Goal: Task Accomplishment & Management: Manage account settings

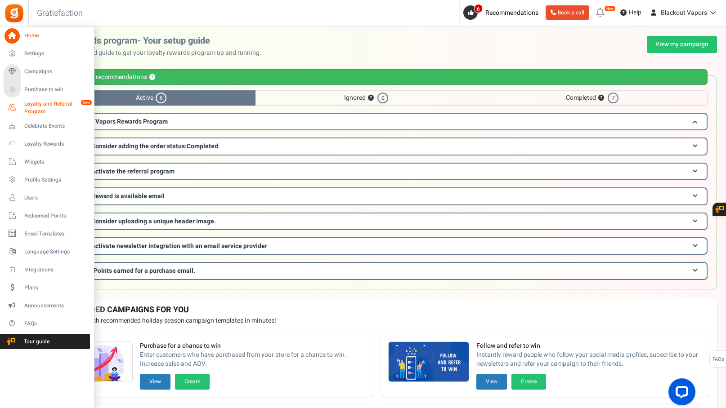
click at [53, 108] on span "Loyalty and Referral Program" at bounding box center [57, 107] width 66 height 15
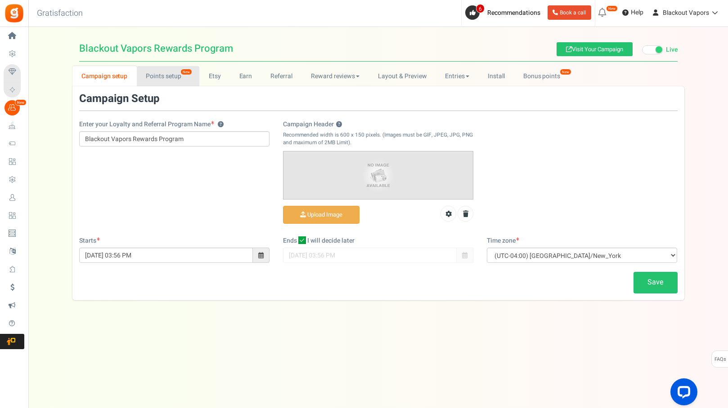
click at [172, 73] on link "Points setup New" at bounding box center [168, 76] width 63 height 20
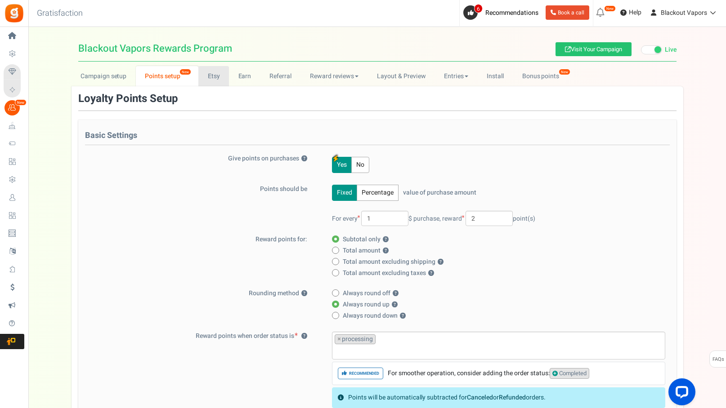
click at [212, 76] on link "Etsy" at bounding box center [213, 76] width 31 height 20
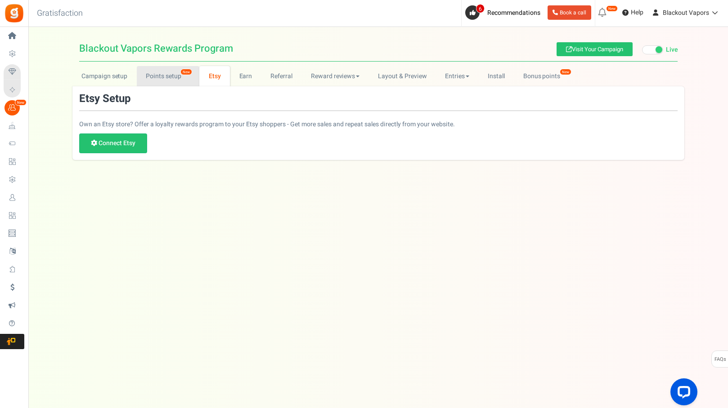
click at [173, 77] on link "Points setup New" at bounding box center [168, 76] width 63 height 20
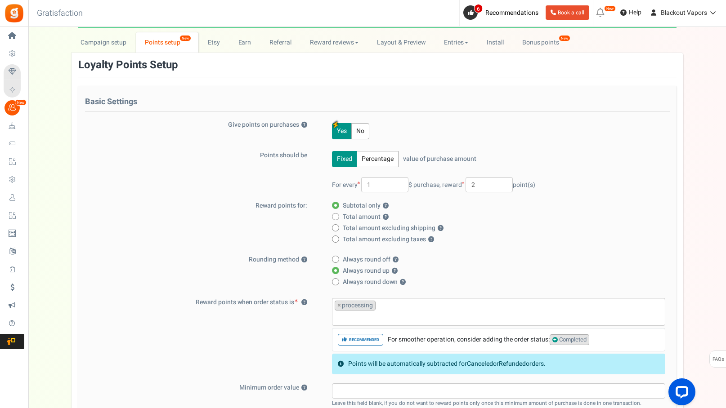
scroll to position [36, 0]
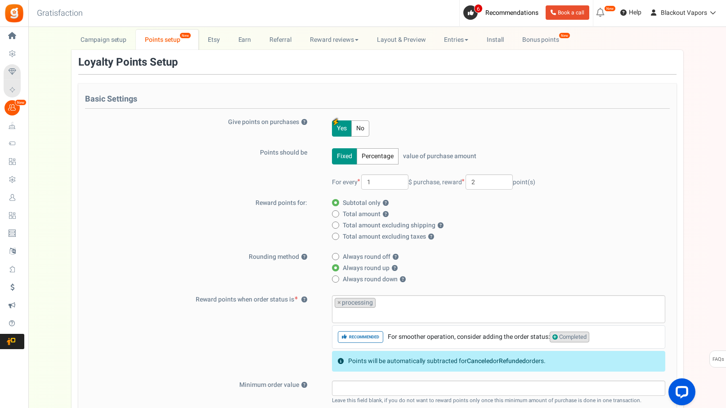
click at [356, 130] on button "No" at bounding box center [360, 129] width 18 height 16
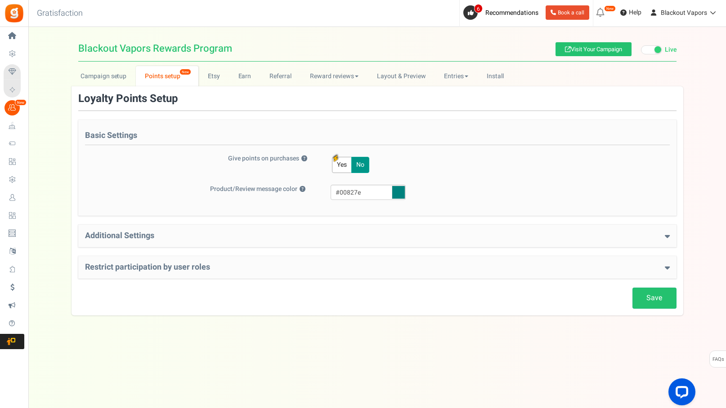
scroll to position [0, 0]
click at [655, 47] on span at bounding box center [658, 49] width 7 height 7
click at [642, 47] on input "Live Paused" at bounding box center [642, 50] width 0 height 6
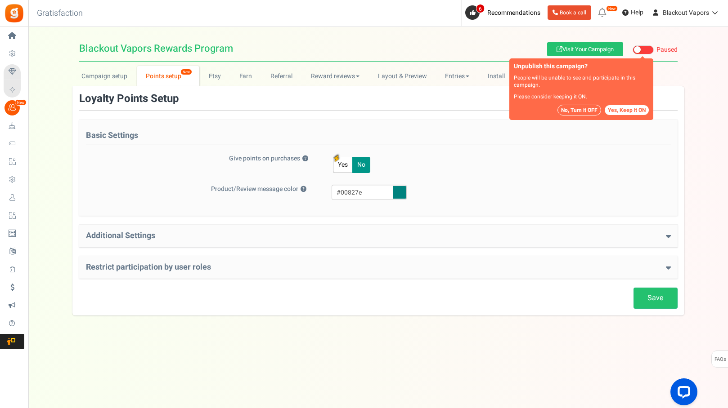
click at [590, 110] on button "No, Turn it OFF" at bounding box center [579, 110] width 44 height 11
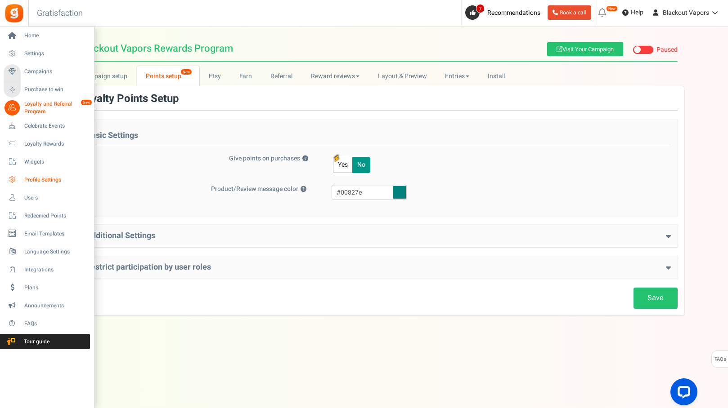
click at [51, 181] on span "Profile Settings" at bounding box center [55, 180] width 63 height 8
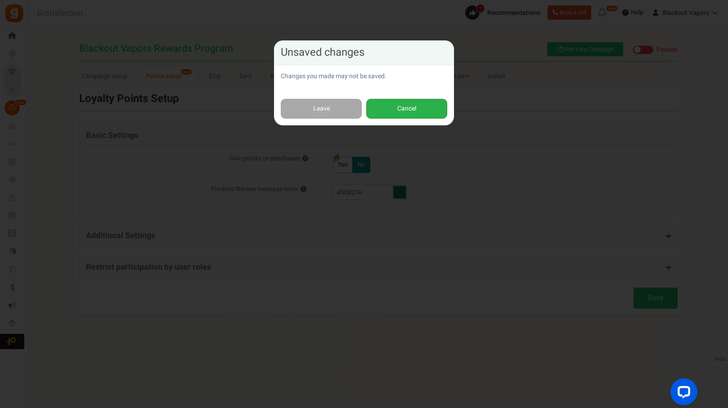
click at [416, 109] on button "Cancel" at bounding box center [406, 109] width 81 height 20
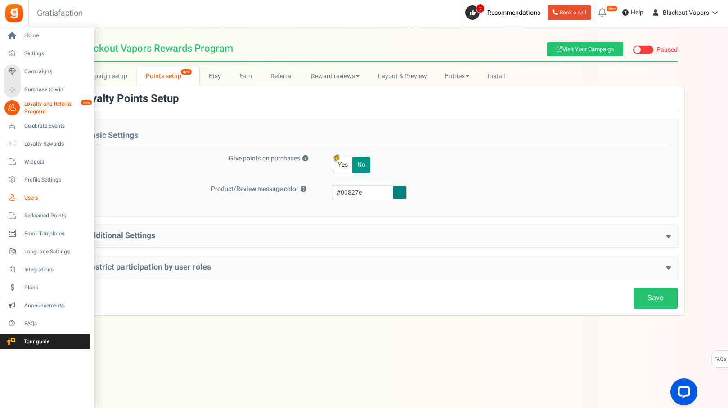
click at [45, 200] on span "Users" at bounding box center [55, 198] width 63 height 8
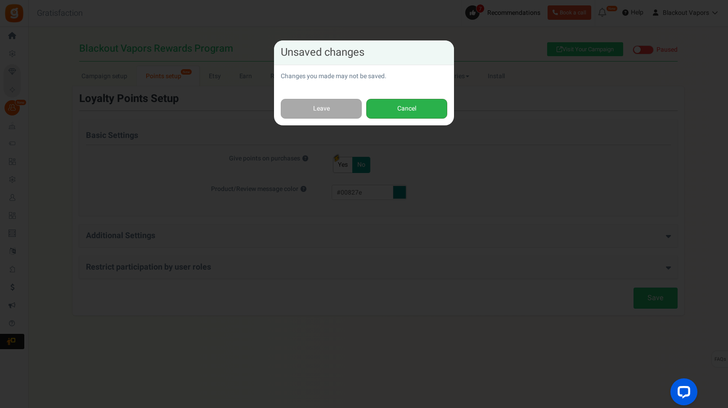
click at [394, 107] on button "Cancel" at bounding box center [406, 109] width 81 height 20
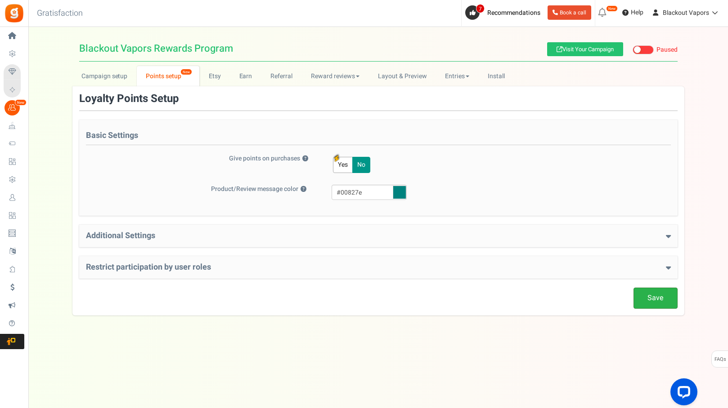
click at [661, 301] on link "Save" at bounding box center [655, 298] width 44 height 21
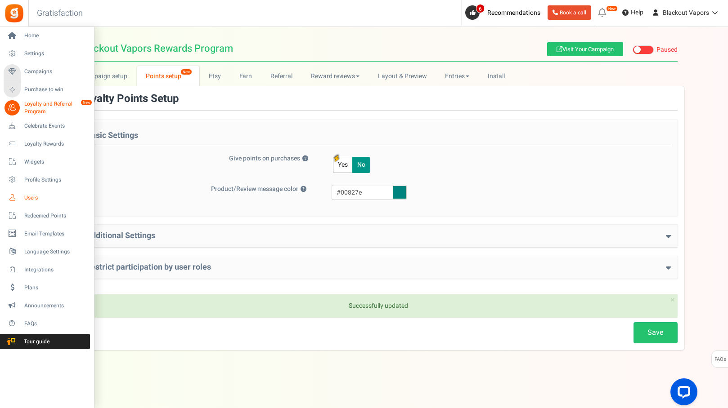
click at [39, 192] on link "Users" at bounding box center [47, 197] width 86 height 15
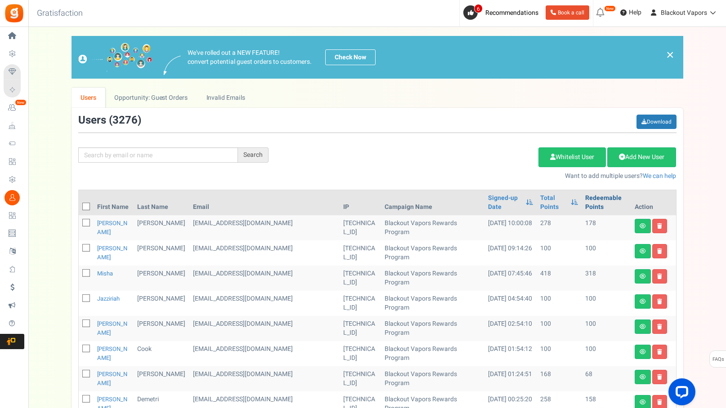
click at [592, 198] on link "Redeemable Points" at bounding box center [606, 203] width 42 height 18
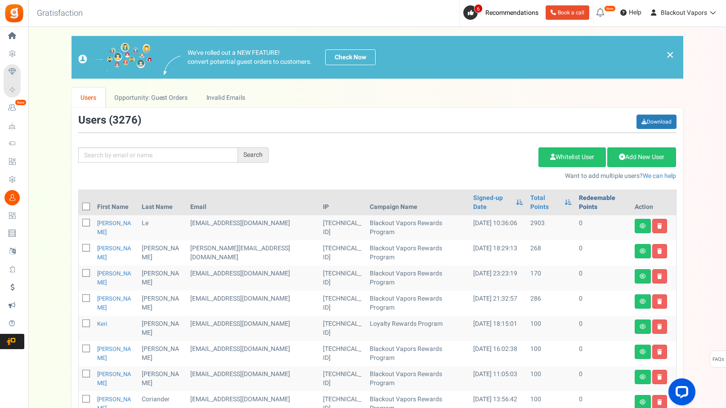
click at [592, 198] on link "Redeemable Points" at bounding box center [603, 203] width 48 height 18
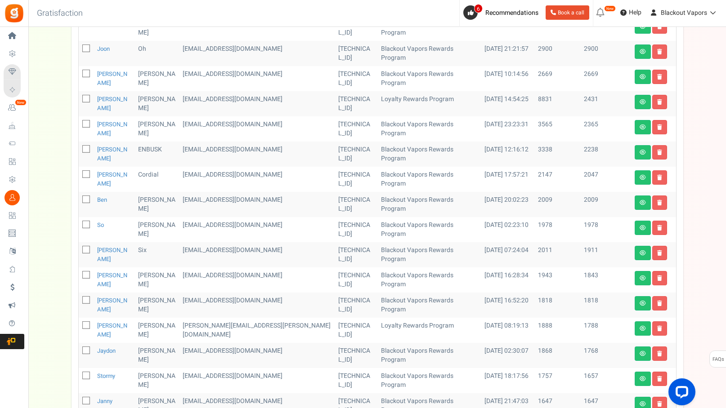
scroll to position [377, 0]
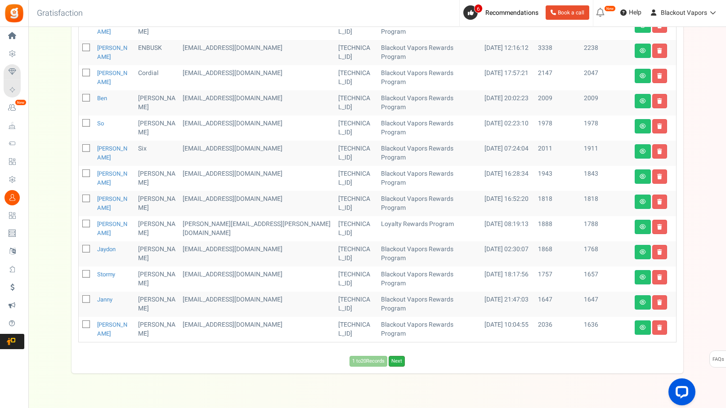
click at [404, 356] on link "Next" at bounding box center [397, 361] width 16 height 11
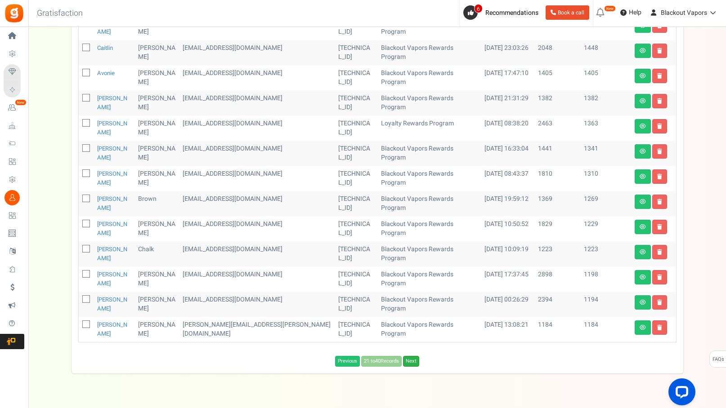
click at [410, 356] on link "Next" at bounding box center [411, 361] width 16 height 11
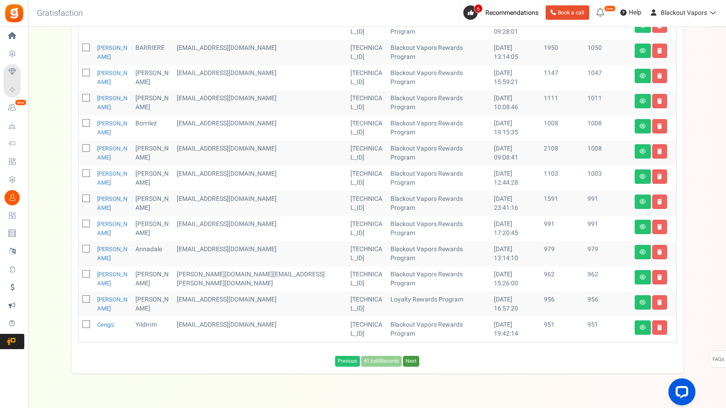
click at [410, 356] on link "Next" at bounding box center [411, 361] width 16 height 11
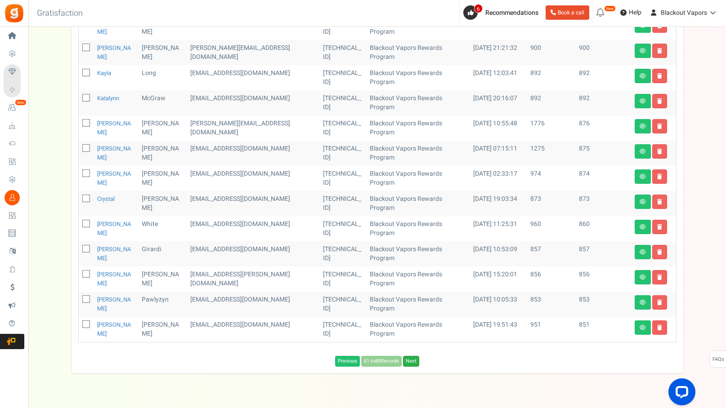
click at [414, 356] on link "Next" at bounding box center [411, 361] width 16 height 11
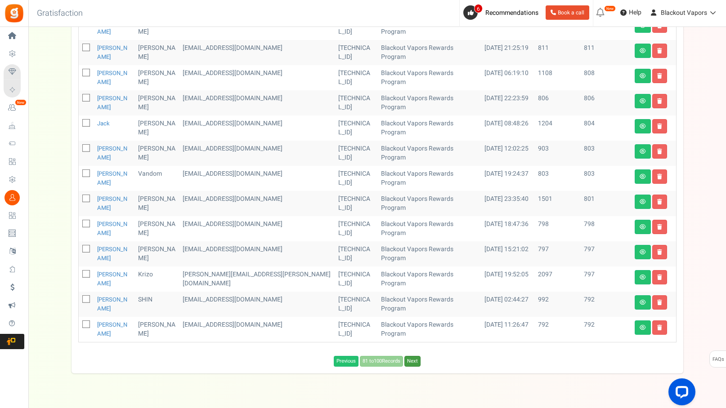
click at [414, 356] on link "Next" at bounding box center [412, 361] width 16 height 11
click at [414, 356] on link "Next" at bounding box center [414, 361] width 16 height 11
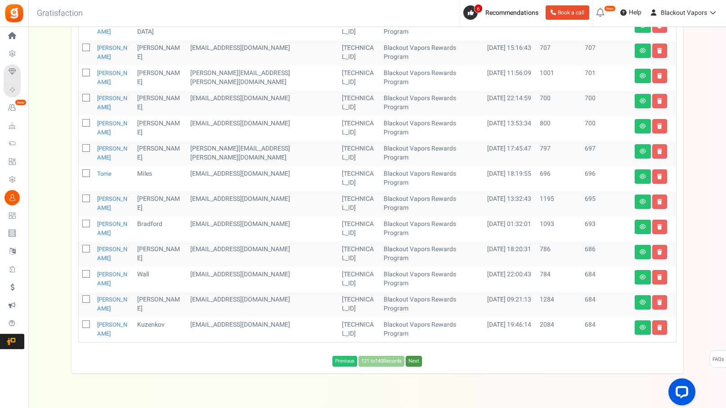
click at [414, 356] on link "Next" at bounding box center [414, 361] width 16 height 11
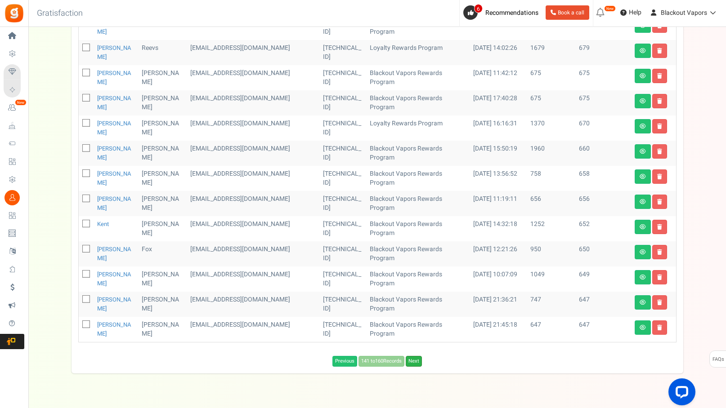
click at [417, 356] on link "Next" at bounding box center [414, 361] width 16 height 11
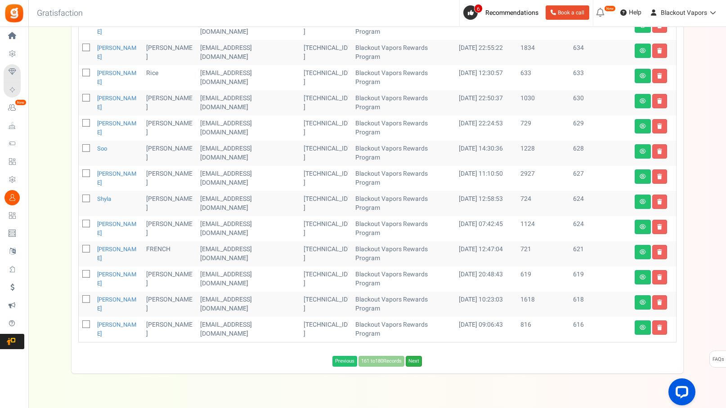
click at [419, 356] on link "Next" at bounding box center [414, 361] width 16 height 11
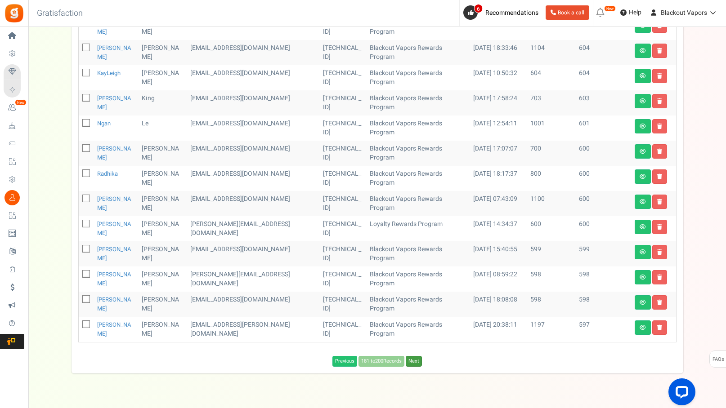
click at [419, 356] on link "Next" at bounding box center [414, 361] width 16 height 11
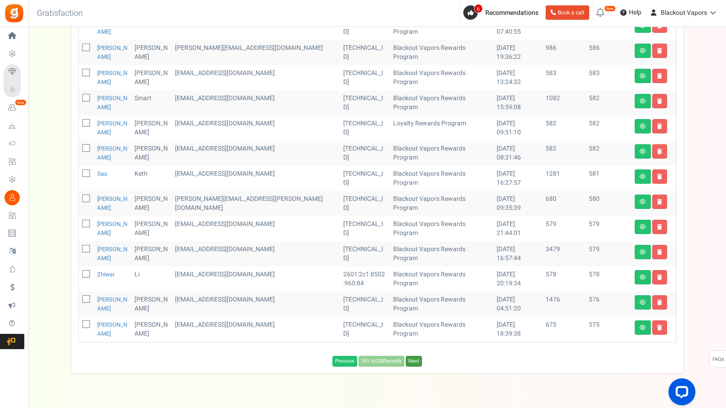
click at [419, 356] on link "Next" at bounding box center [414, 361] width 16 height 11
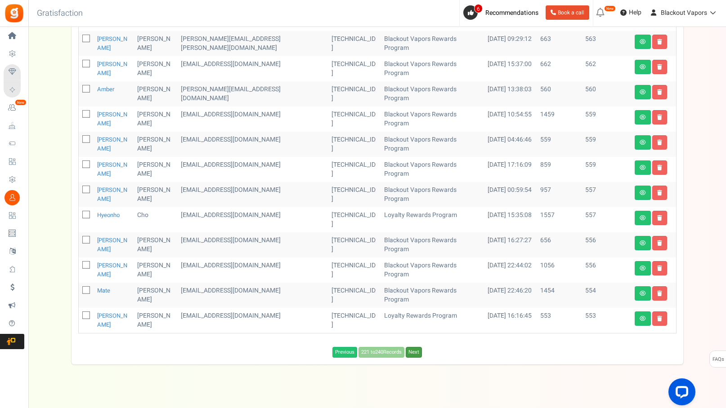
click at [419, 351] on link "Next" at bounding box center [414, 352] width 16 height 11
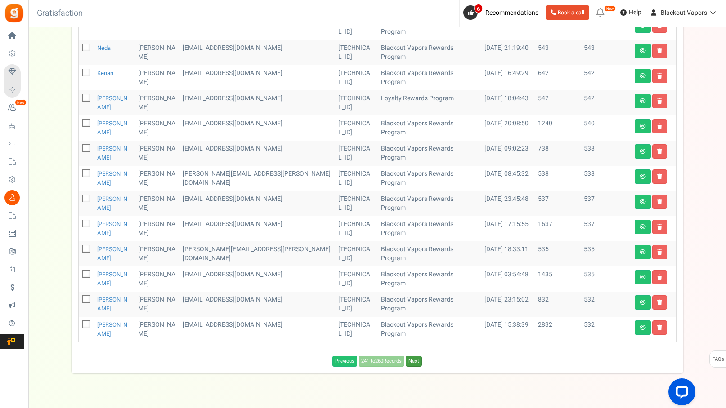
click at [419, 356] on link "Next" at bounding box center [414, 361] width 16 height 11
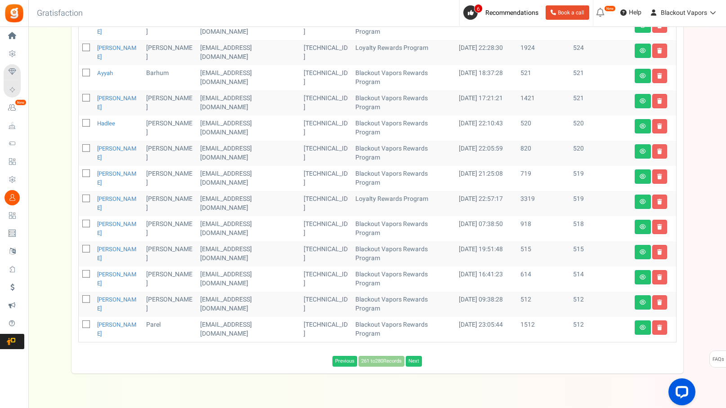
click at [419, 351] on div "Users ( 3276 ) Download Search Add Etsy Order Delete Selected Users Import User…" at bounding box center [378, 52] width 612 height 643
click at [418, 356] on link "Next" at bounding box center [414, 361] width 16 height 11
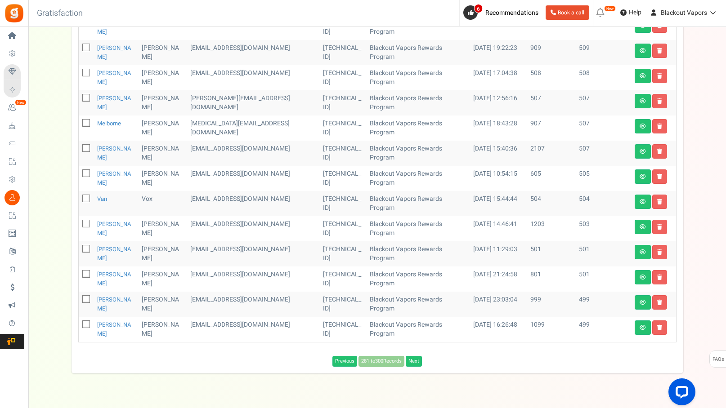
click at [418, 352] on div "Previous 281 to 300 Records Next Loading..." at bounding box center [378, 359] width 612 height 15
click at [417, 356] on link "Next" at bounding box center [414, 361] width 16 height 11
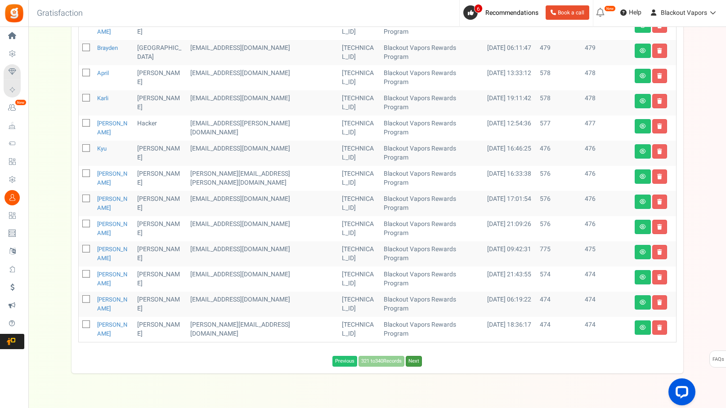
click at [417, 356] on link "Next" at bounding box center [414, 361] width 16 height 11
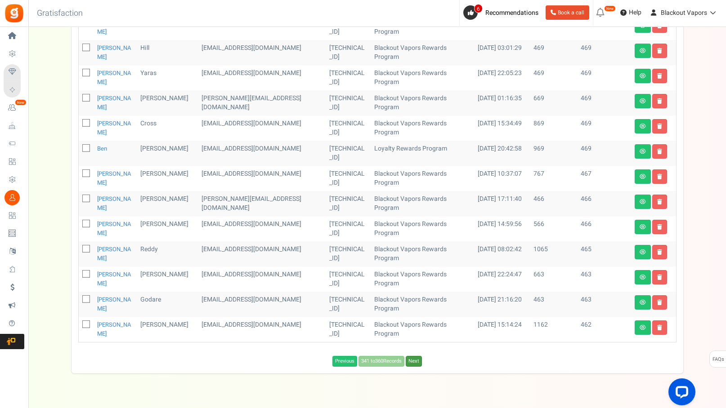
click at [417, 356] on link "Next" at bounding box center [414, 361] width 16 height 11
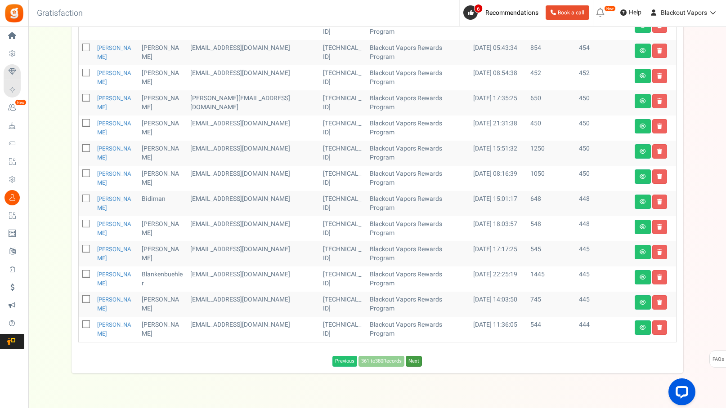
click at [417, 356] on link "Next" at bounding box center [414, 361] width 16 height 11
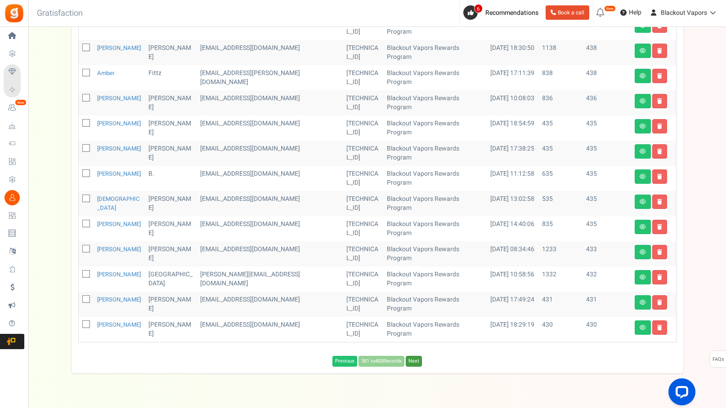
click at [417, 356] on link "Next" at bounding box center [414, 361] width 16 height 11
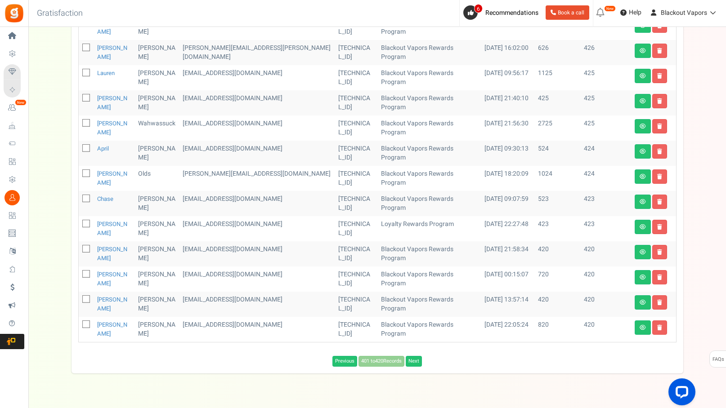
click at [417, 351] on div "Users ( 3276 ) Download Search Add Etsy Order Delete Selected Users Import User…" at bounding box center [378, 52] width 612 height 643
click at [417, 356] on link "Next" at bounding box center [414, 361] width 16 height 11
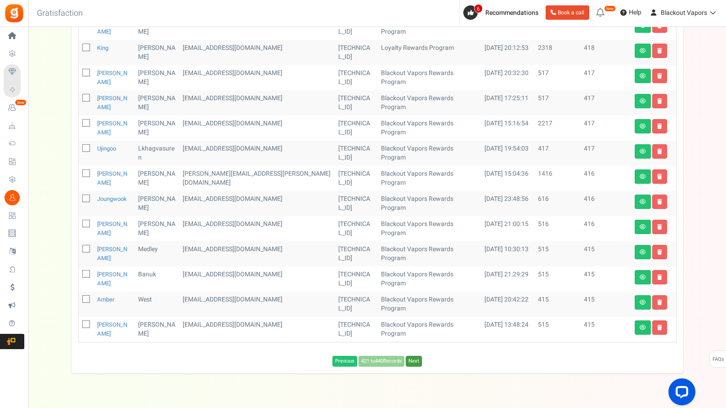
click at [417, 356] on link "Next" at bounding box center [414, 361] width 16 height 11
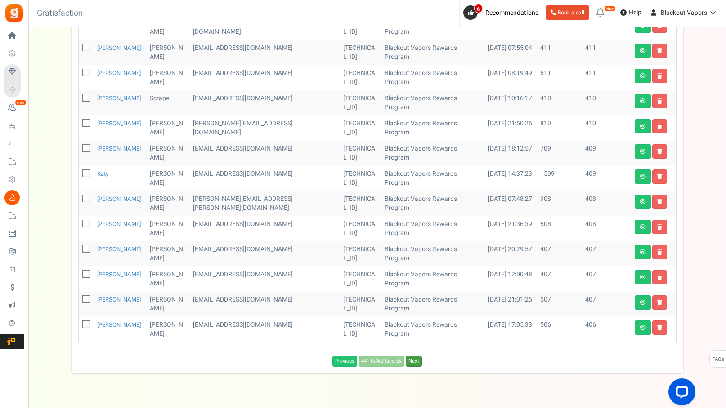
click at [417, 356] on link "Next" at bounding box center [414, 361] width 16 height 11
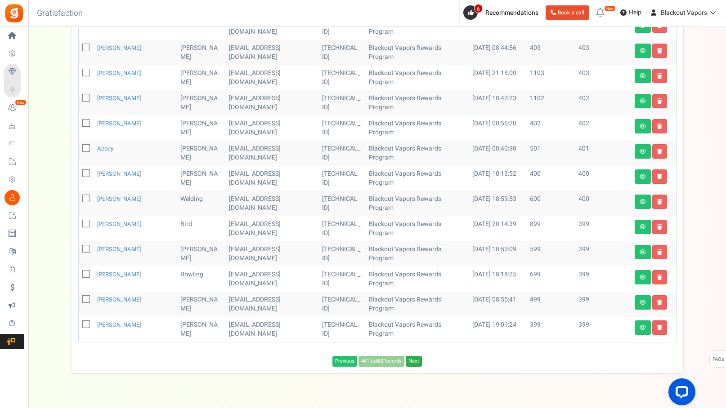
click at [417, 356] on link "Next" at bounding box center [414, 361] width 16 height 11
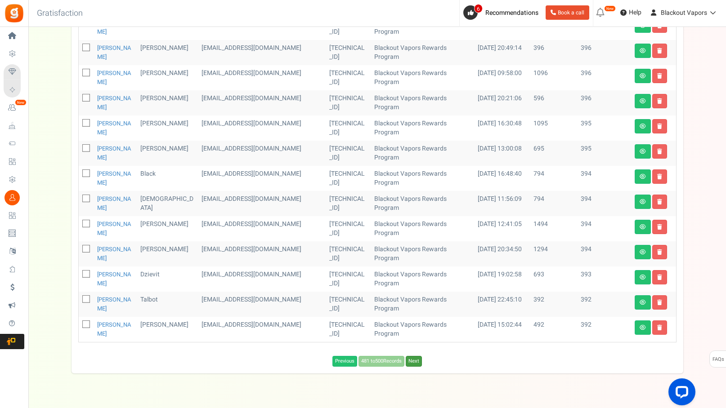
click at [417, 356] on link "Next" at bounding box center [414, 361] width 16 height 11
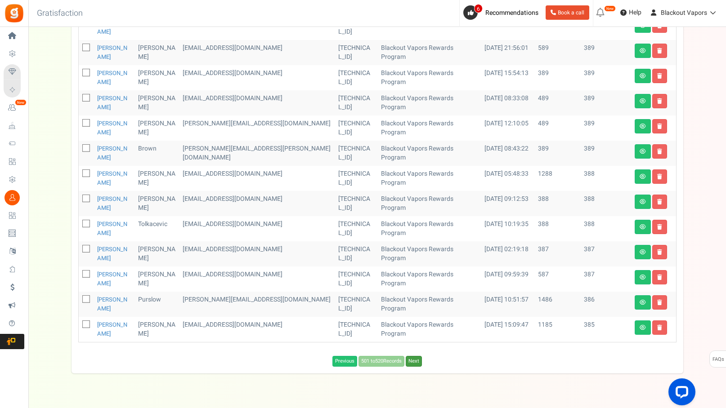
click at [417, 356] on link "Next" at bounding box center [414, 361] width 16 height 11
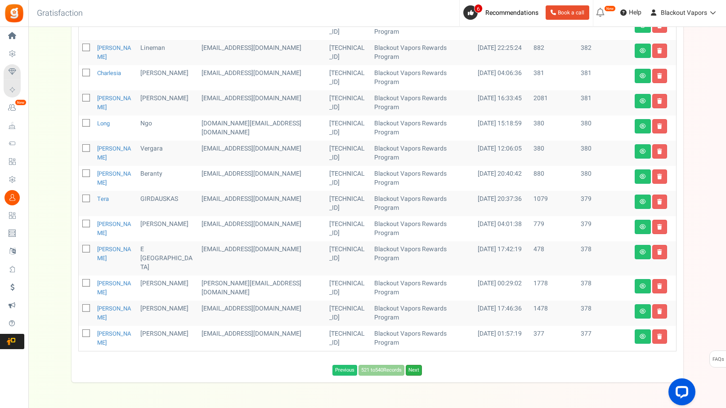
click at [417, 365] on link "Next" at bounding box center [414, 370] width 16 height 11
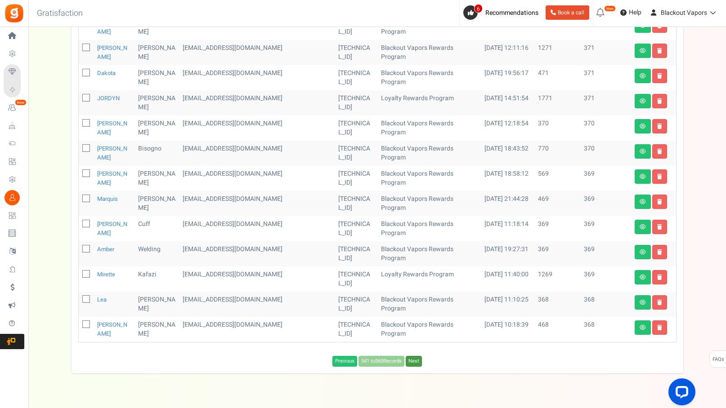
click at [417, 356] on link "Next" at bounding box center [414, 361] width 16 height 11
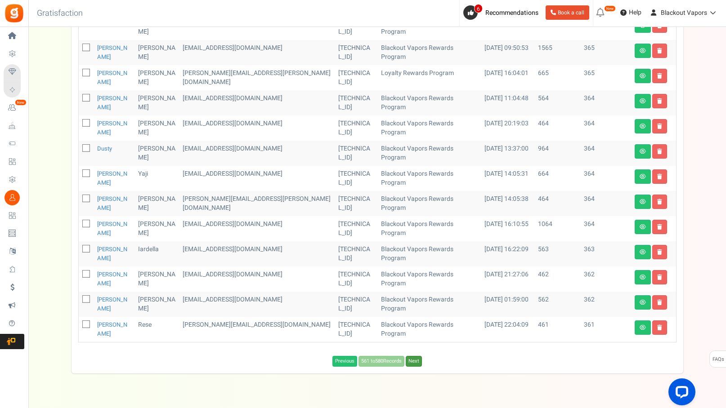
click at [417, 356] on link "Next" at bounding box center [414, 361] width 16 height 11
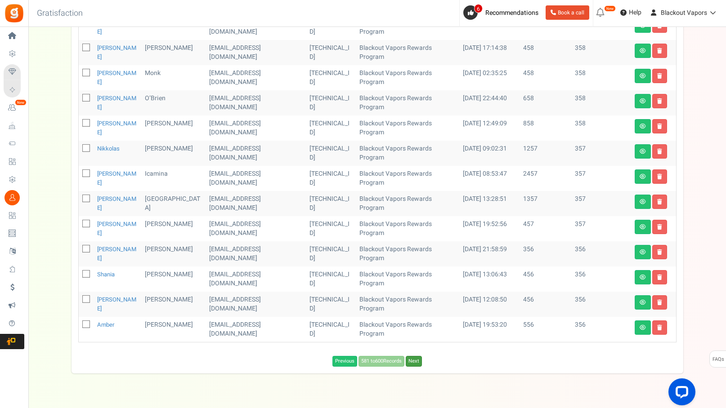
click at [417, 356] on link "Next" at bounding box center [414, 361] width 16 height 11
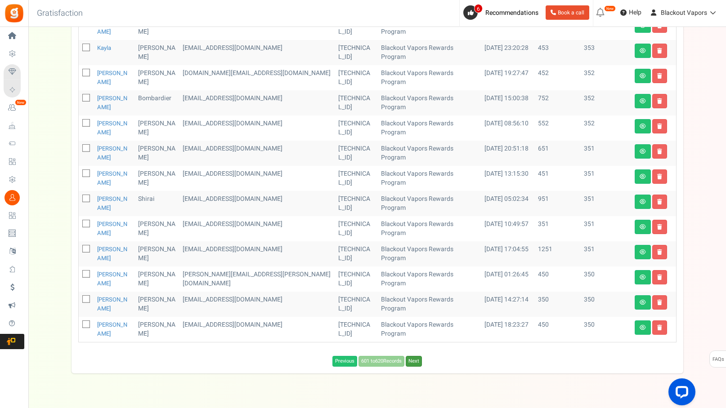
click at [417, 356] on link "Next" at bounding box center [414, 361] width 16 height 11
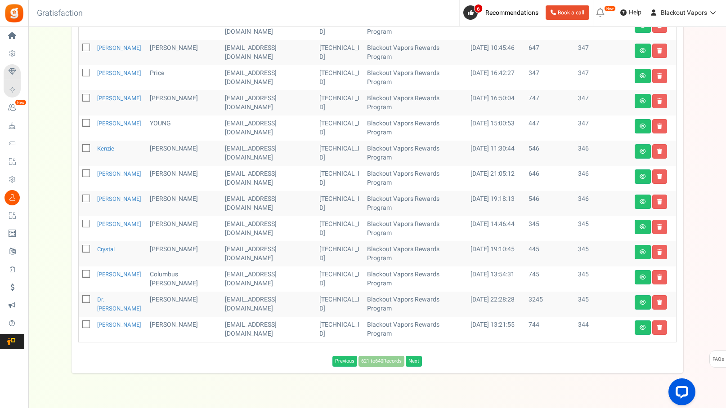
scroll to position [386, 0]
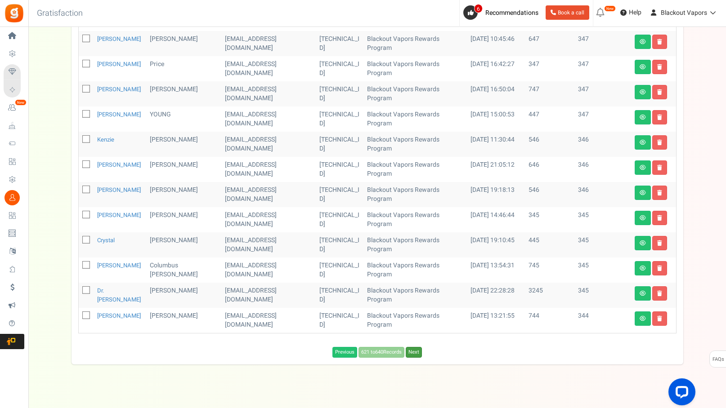
click at [417, 348] on link "Next" at bounding box center [414, 352] width 16 height 11
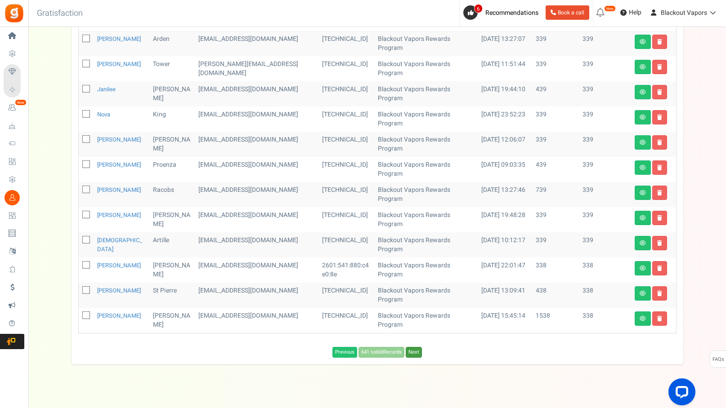
click at [417, 348] on link "Next" at bounding box center [414, 352] width 16 height 11
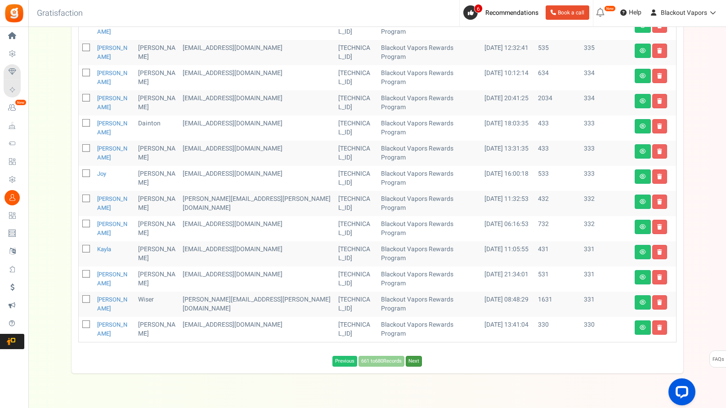
click at [417, 356] on link "Next" at bounding box center [414, 361] width 16 height 11
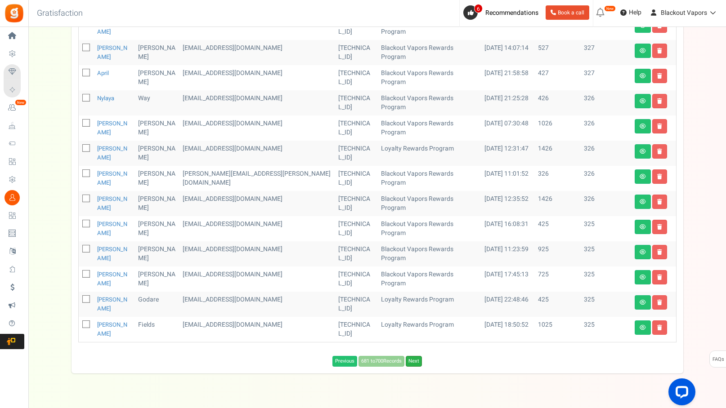
click at [416, 356] on link "Next" at bounding box center [414, 361] width 16 height 11
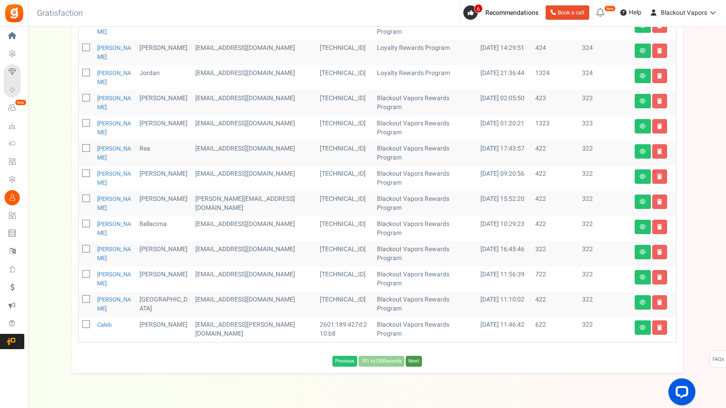
click at [416, 356] on link "Next" at bounding box center [414, 361] width 16 height 11
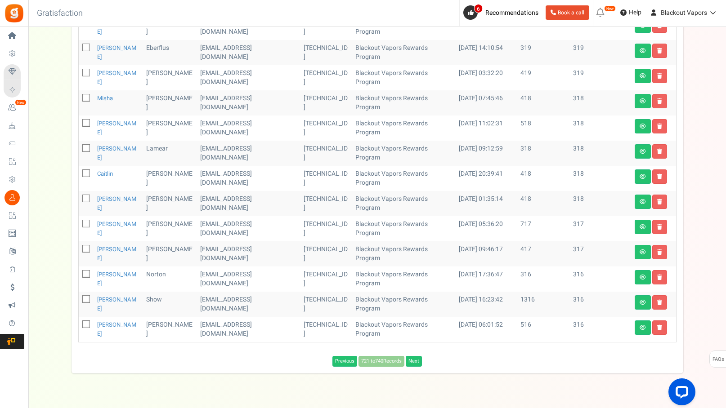
click at [416, 352] on div "Previous 721 to 740 Records Next Loading..." at bounding box center [378, 359] width 612 height 15
click at [417, 356] on link "Next" at bounding box center [414, 361] width 16 height 11
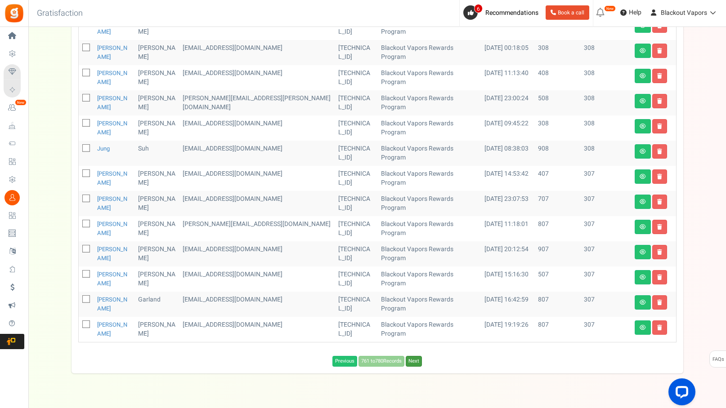
click at [417, 356] on link "Next" at bounding box center [414, 361] width 16 height 11
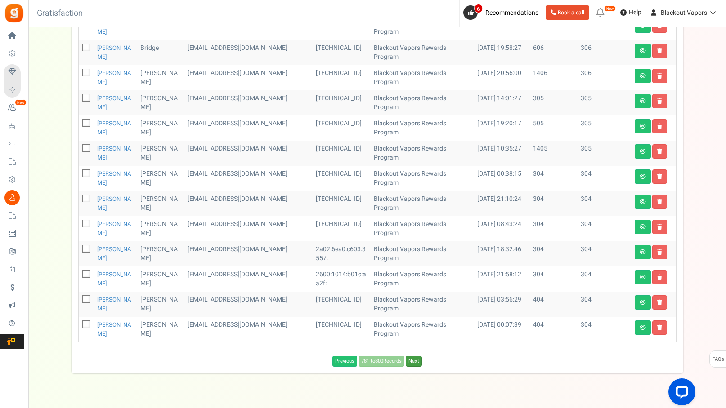
click at [417, 356] on link "Next" at bounding box center [414, 361] width 16 height 11
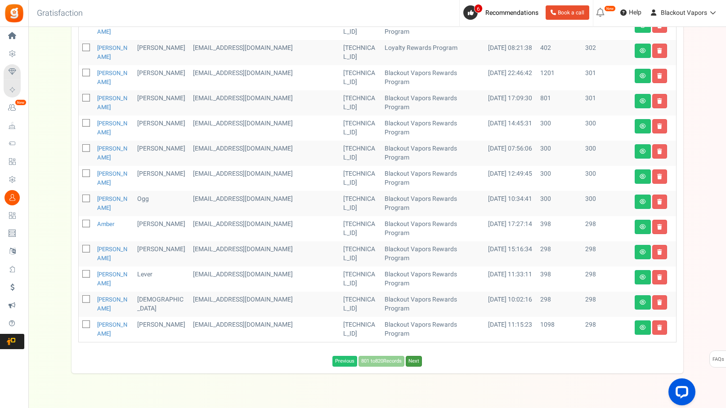
click at [417, 356] on link "Next" at bounding box center [414, 361] width 16 height 11
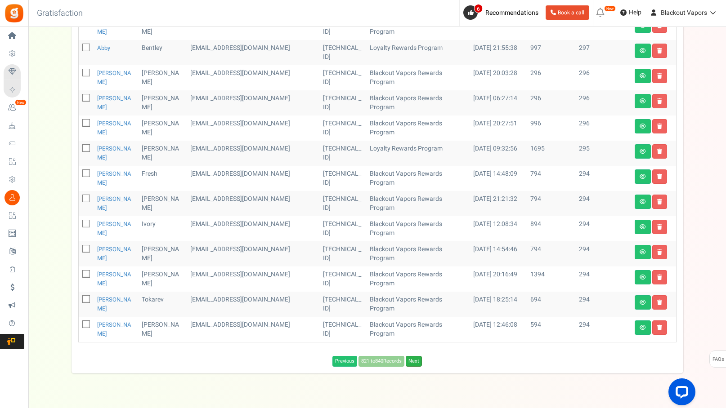
click at [417, 356] on link "Next" at bounding box center [414, 361] width 16 height 11
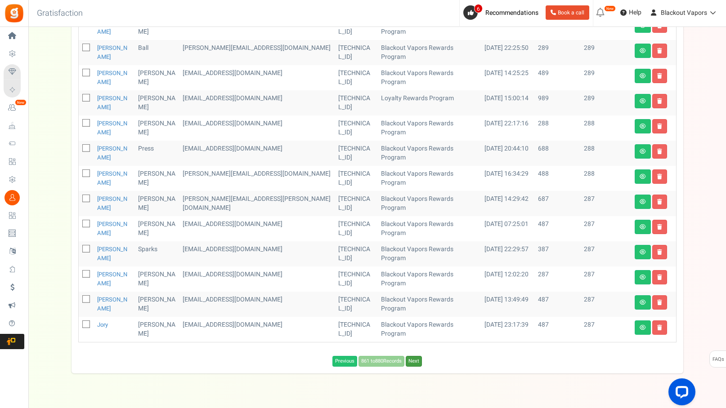
click at [417, 356] on link "Next" at bounding box center [414, 361] width 16 height 11
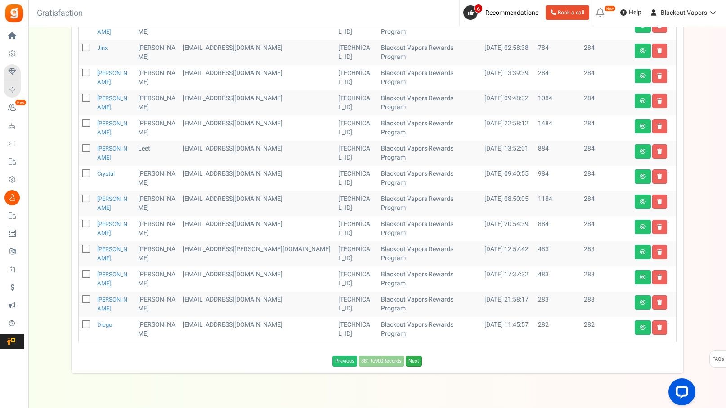
click at [419, 356] on link "Next" at bounding box center [414, 361] width 16 height 11
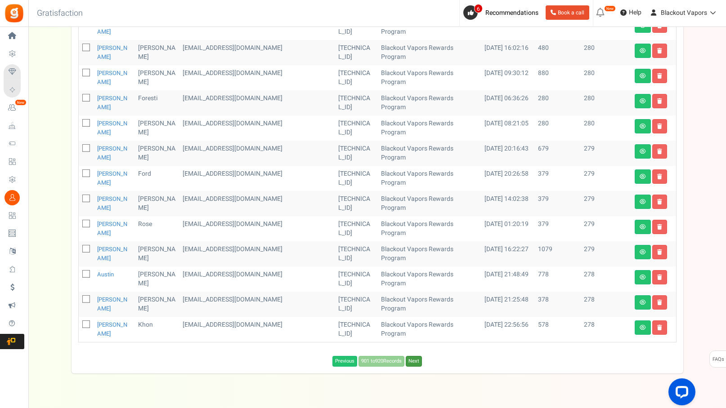
click at [419, 356] on link "Next" at bounding box center [414, 361] width 16 height 11
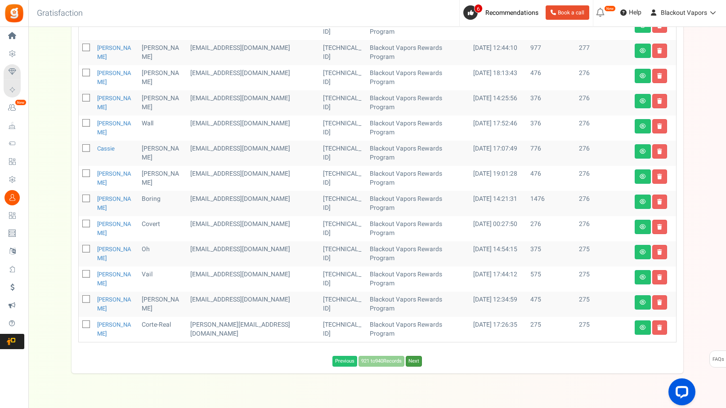
click at [419, 356] on link "Next" at bounding box center [414, 361] width 16 height 11
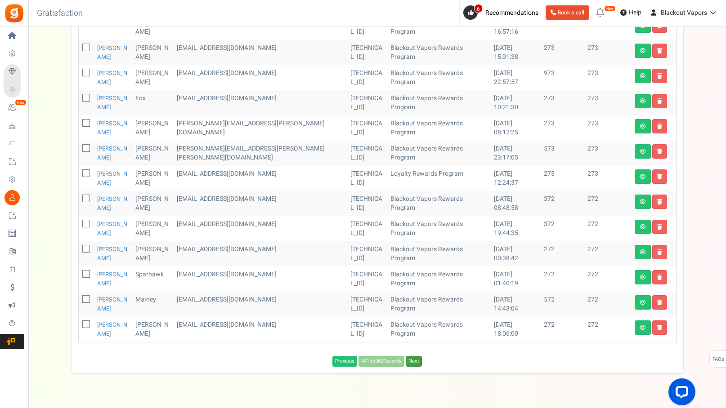
click at [419, 356] on link "Next" at bounding box center [414, 361] width 16 height 11
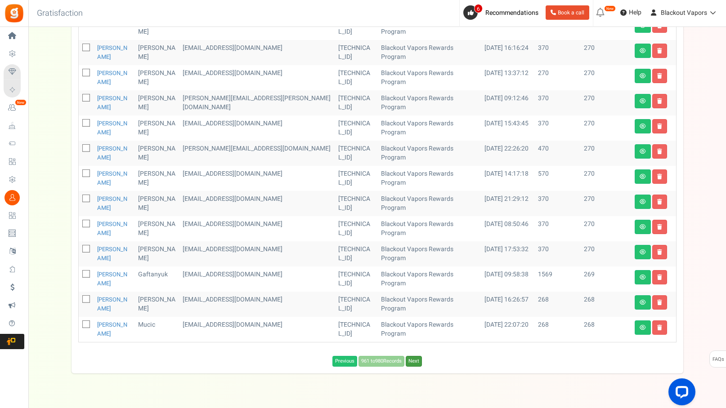
click at [419, 356] on link "Next" at bounding box center [414, 361] width 16 height 11
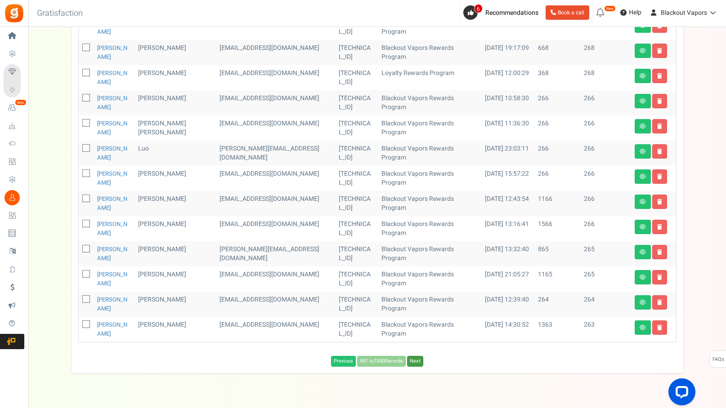
click at [419, 356] on link "Next" at bounding box center [415, 361] width 16 height 11
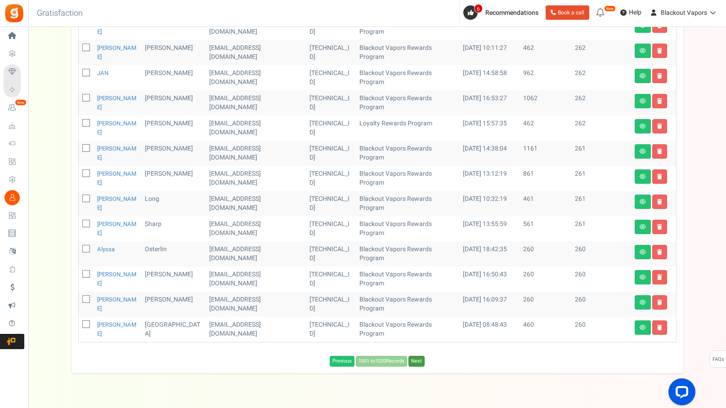
click at [419, 356] on link "Next" at bounding box center [416, 361] width 16 height 11
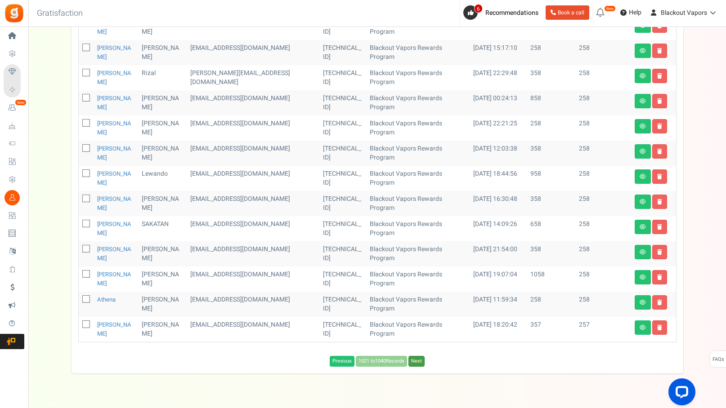
click at [419, 356] on link "Next" at bounding box center [416, 361] width 16 height 11
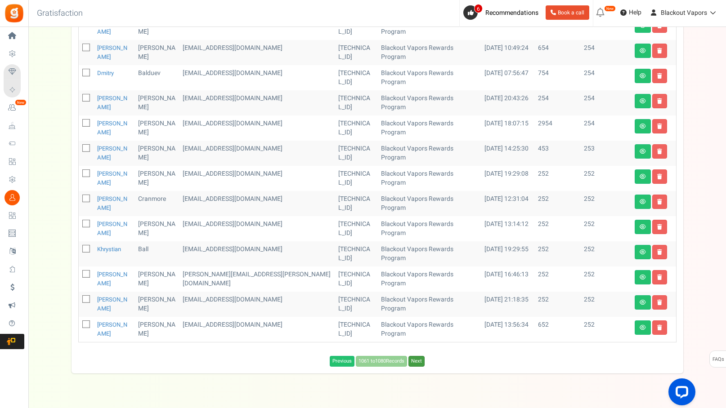
click at [419, 356] on link "Next" at bounding box center [416, 361] width 16 height 11
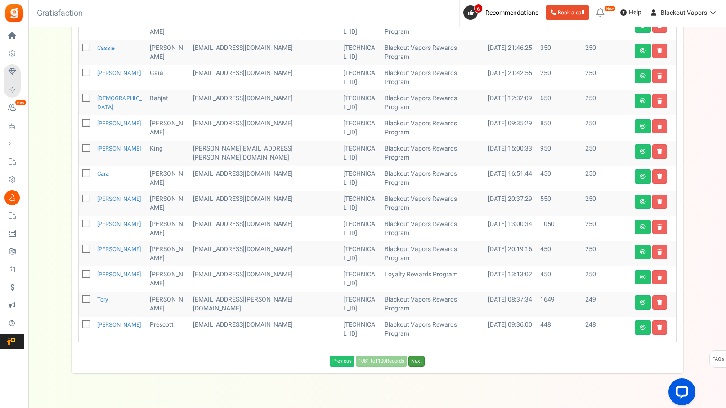
click at [419, 356] on link "Next" at bounding box center [416, 361] width 16 height 11
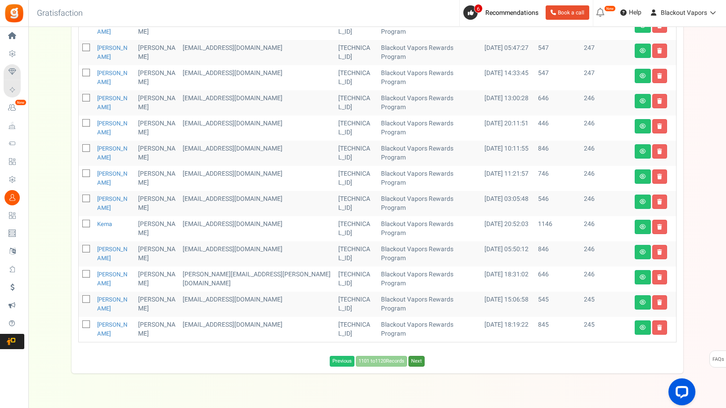
click at [419, 356] on link "Next" at bounding box center [416, 361] width 16 height 11
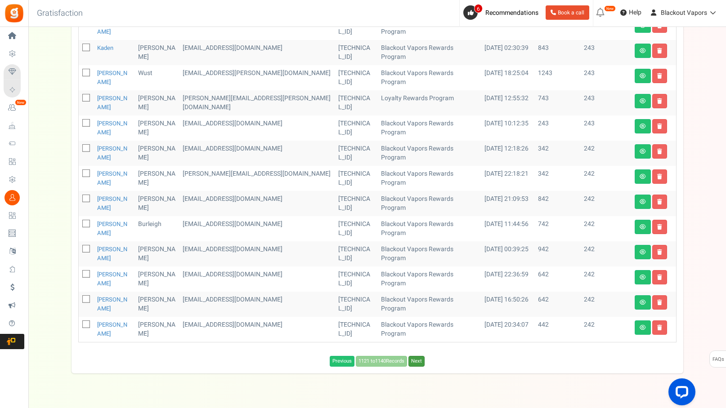
click at [419, 356] on link "Next" at bounding box center [416, 361] width 16 height 11
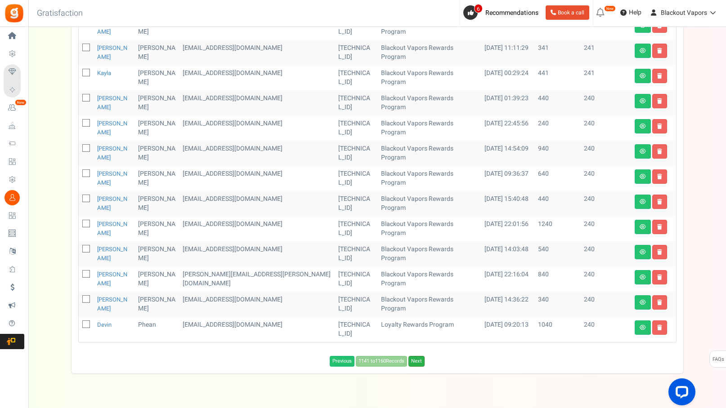
click at [419, 356] on link "Next" at bounding box center [416, 361] width 16 height 11
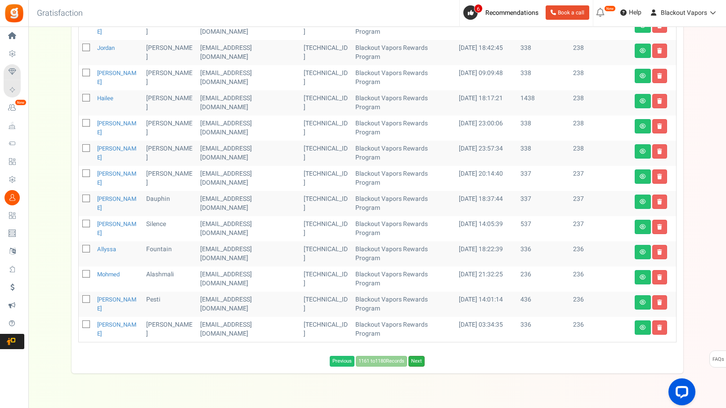
click at [419, 356] on link "Next" at bounding box center [416, 361] width 16 height 11
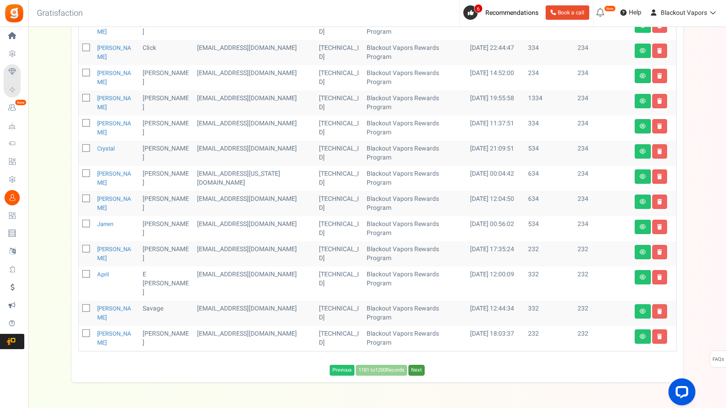
click at [419, 365] on link "Next" at bounding box center [416, 370] width 16 height 11
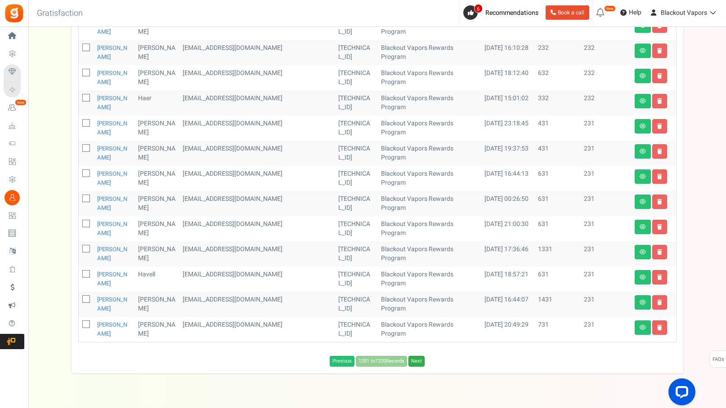
click at [419, 356] on link "Next" at bounding box center [416, 361] width 16 height 11
click at [420, 356] on link "Next" at bounding box center [416, 361] width 16 height 11
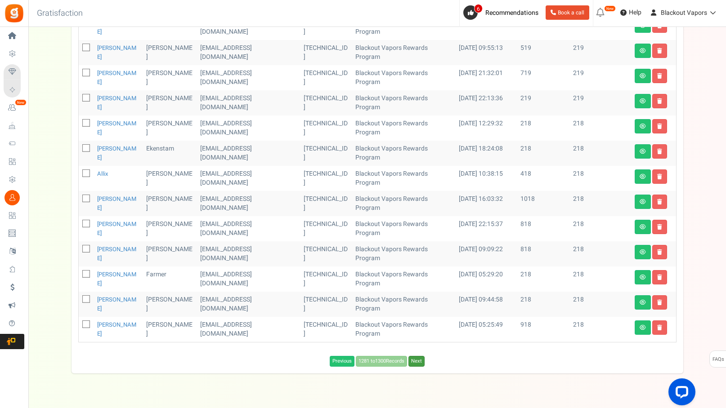
click at [420, 356] on link "Next" at bounding box center [416, 361] width 16 height 11
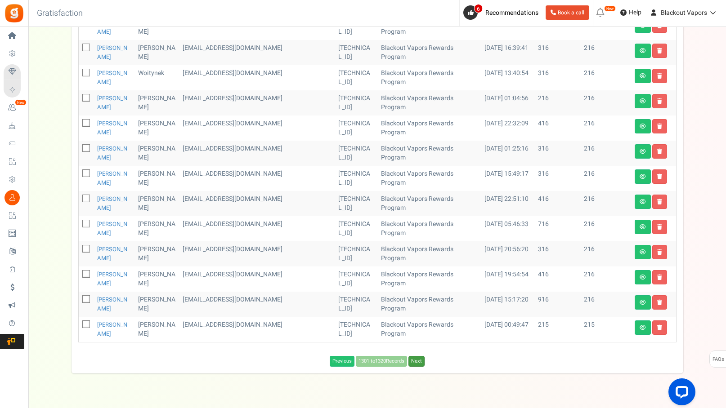
click at [420, 356] on link "Next" at bounding box center [416, 361] width 16 height 11
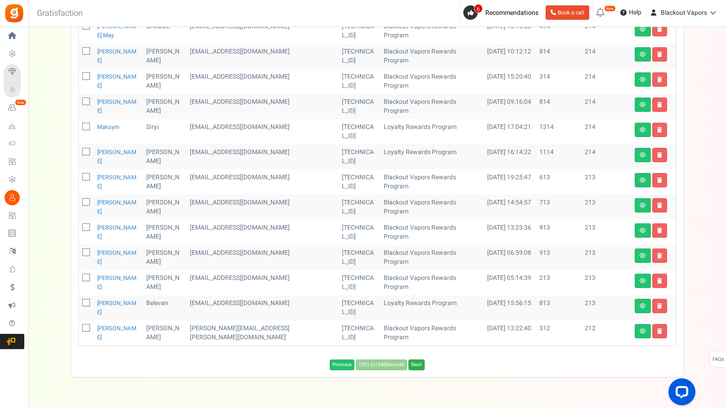
click at [419, 360] on link "Next" at bounding box center [416, 365] width 16 height 11
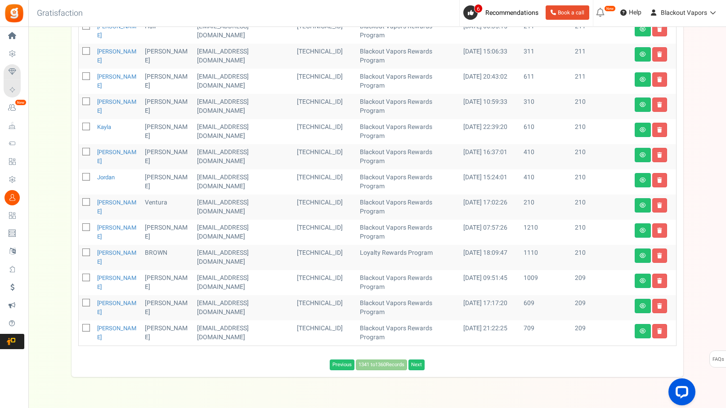
click at [419, 355] on div "Previous [DATE] to [DATE] Records Next Loading..." at bounding box center [378, 362] width 612 height 15
click at [419, 360] on link "Next" at bounding box center [416, 365] width 16 height 11
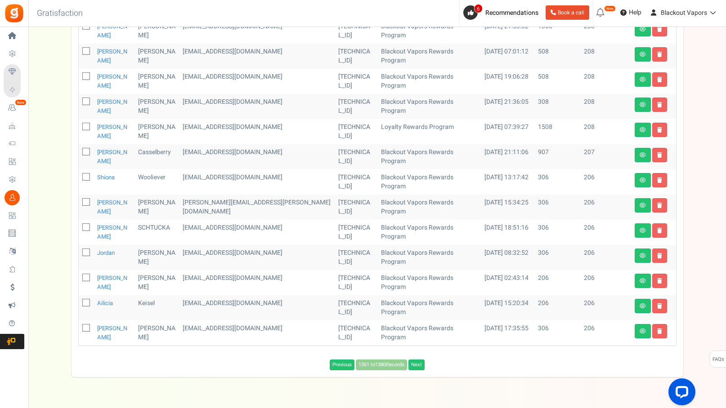
click at [419, 355] on div "Previous [DATE] to [DATE] Records Next Loading..." at bounding box center [378, 362] width 612 height 15
click at [418, 360] on link "Next" at bounding box center [416, 365] width 16 height 11
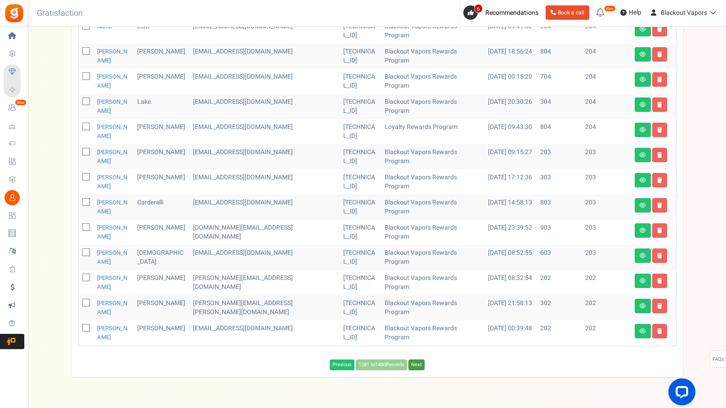
click at [418, 360] on link "Next" at bounding box center [416, 365] width 16 height 11
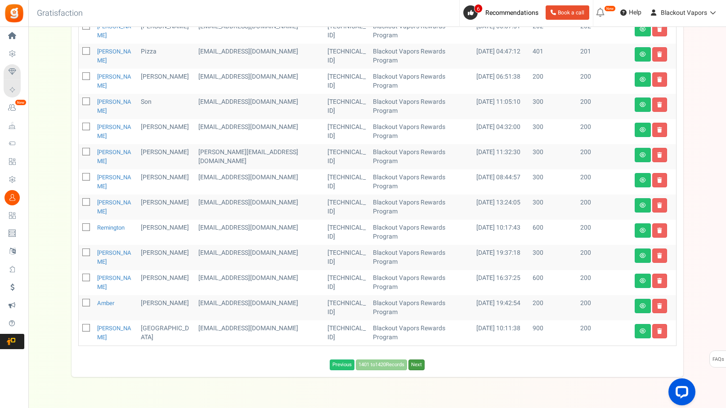
click at [418, 360] on link "Next" at bounding box center [416, 365] width 16 height 11
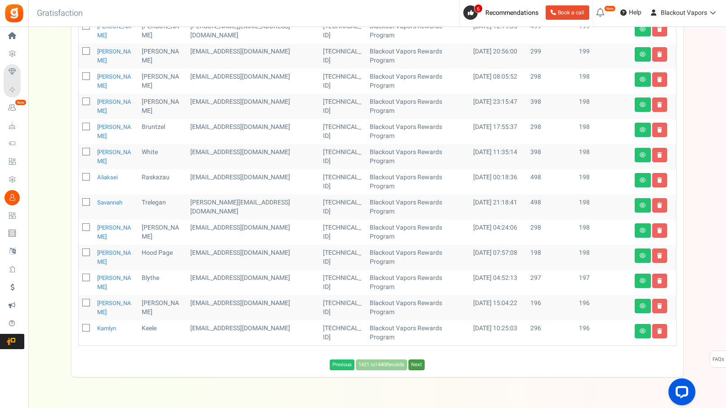
click at [418, 360] on link "Next" at bounding box center [416, 365] width 16 height 11
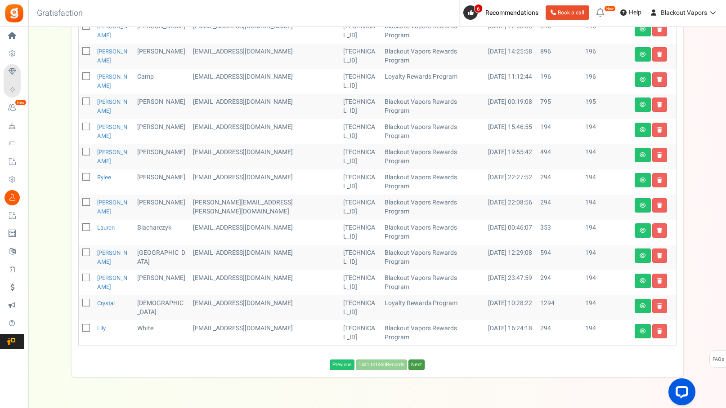
click at [418, 360] on link "Next" at bounding box center [416, 365] width 16 height 11
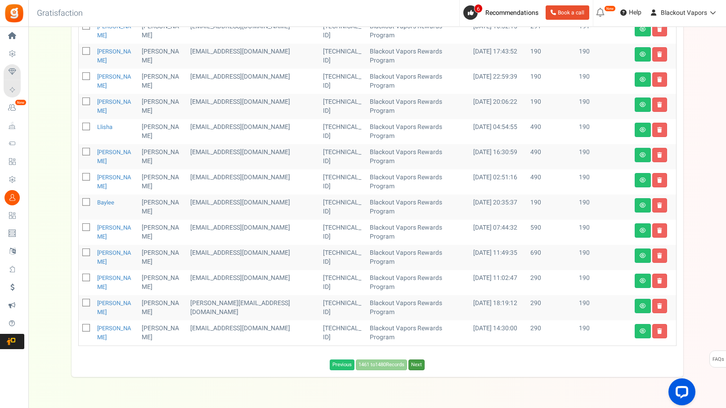
click at [418, 360] on link "Next" at bounding box center [416, 365] width 16 height 11
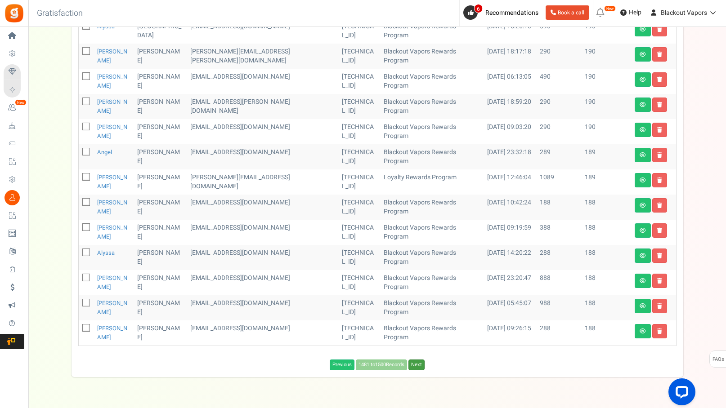
click at [418, 360] on link "Next" at bounding box center [416, 365] width 16 height 11
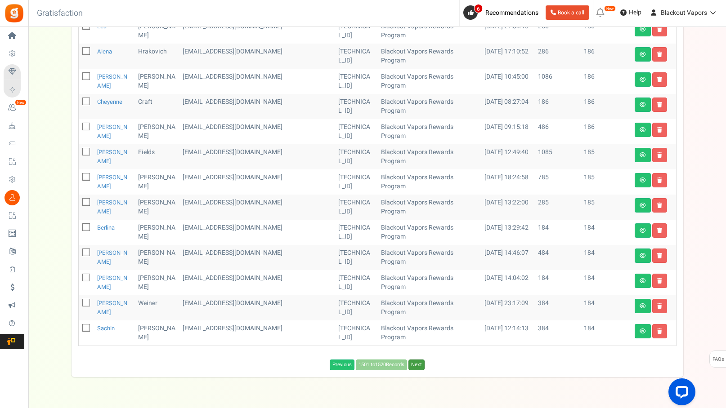
click at [418, 360] on link "Next" at bounding box center [416, 365] width 16 height 11
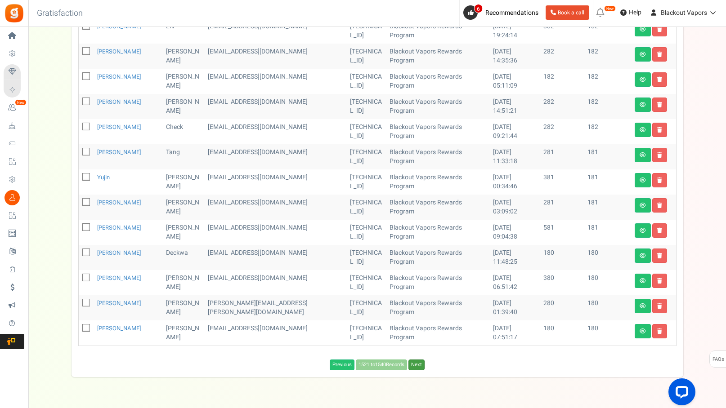
click at [418, 360] on link "Next" at bounding box center [416, 365] width 16 height 11
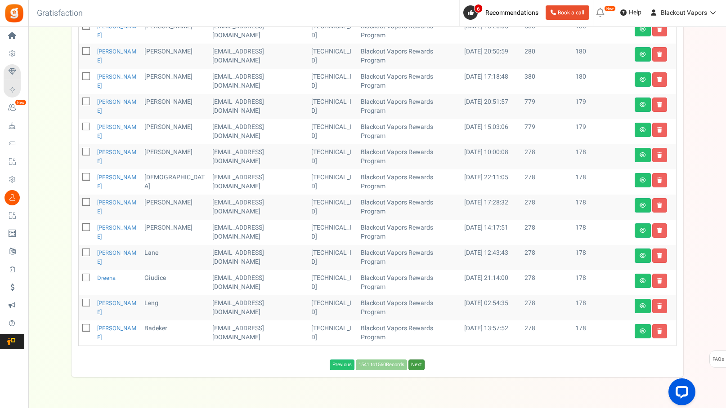
click at [418, 360] on link "Next" at bounding box center [416, 365] width 16 height 11
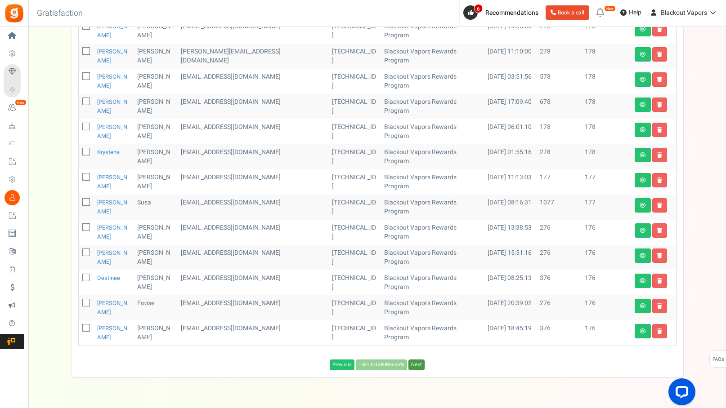
click at [418, 360] on link "Next" at bounding box center [416, 365] width 16 height 11
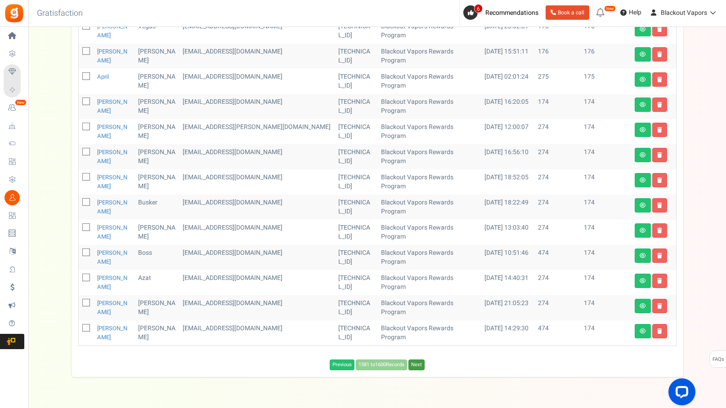
click at [418, 360] on link "Next" at bounding box center [416, 365] width 16 height 11
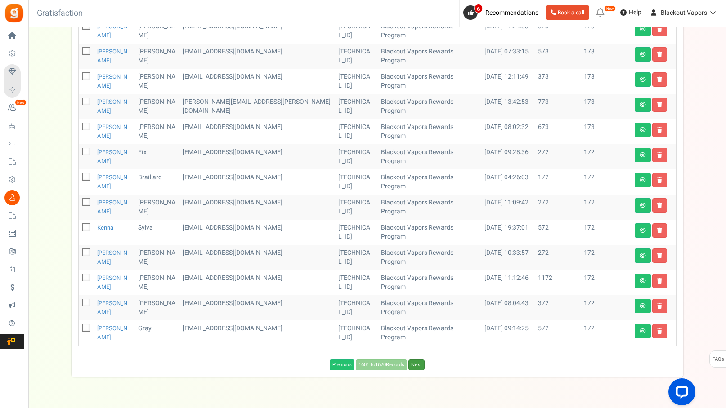
click at [418, 360] on link "Next" at bounding box center [416, 365] width 16 height 11
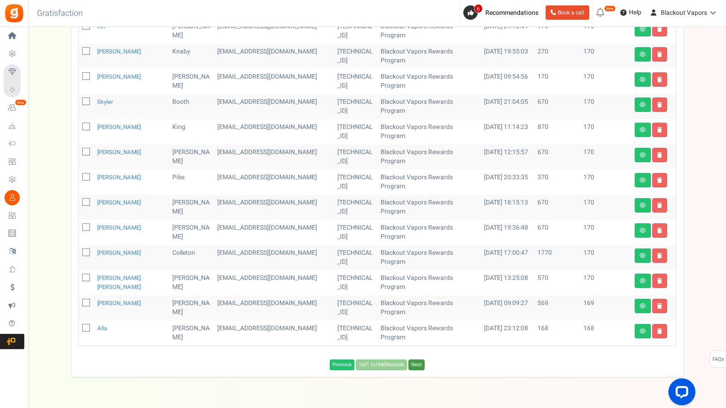
click at [418, 360] on link "Next" at bounding box center [416, 365] width 16 height 11
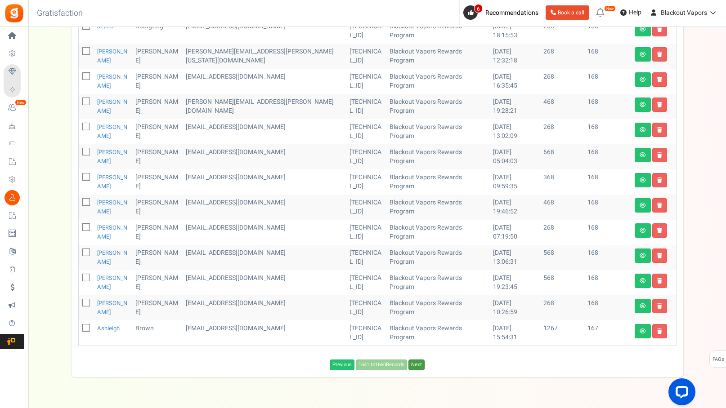
click at [418, 360] on link "Next" at bounding box center [416, 365] width 16 height 11
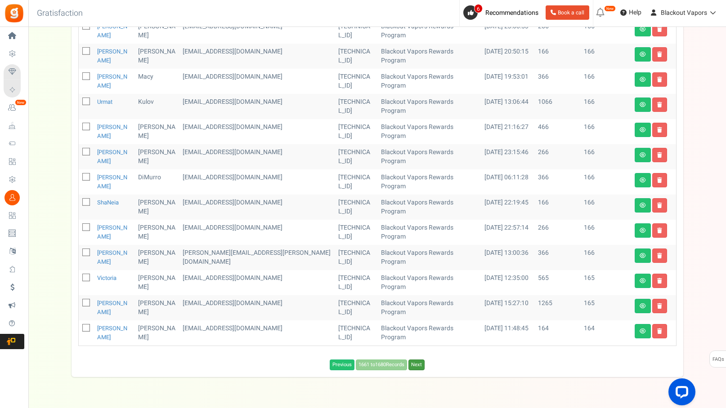
click at [418, 360] on link "Next" at bounding box center [416, 365] width 16 height 11
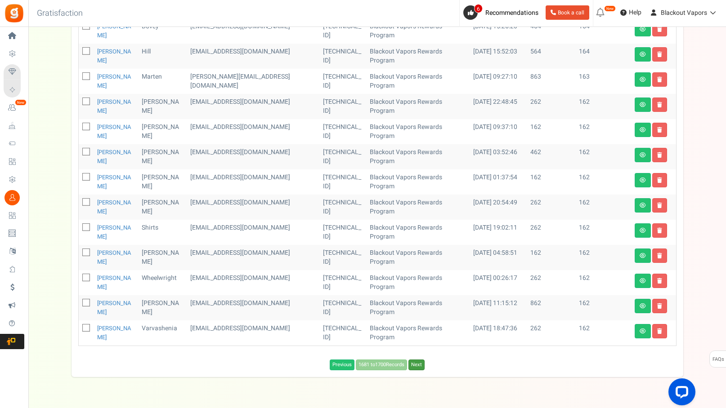
click at [418, 360] on link "Next" at bounding box center [416, 365] width 16 height 11
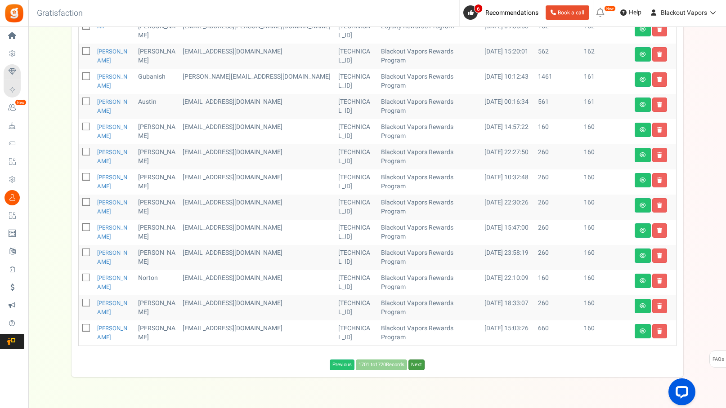
click at [418, 360] on link "Next" at bounding box center [416, 365] width 16 height 11
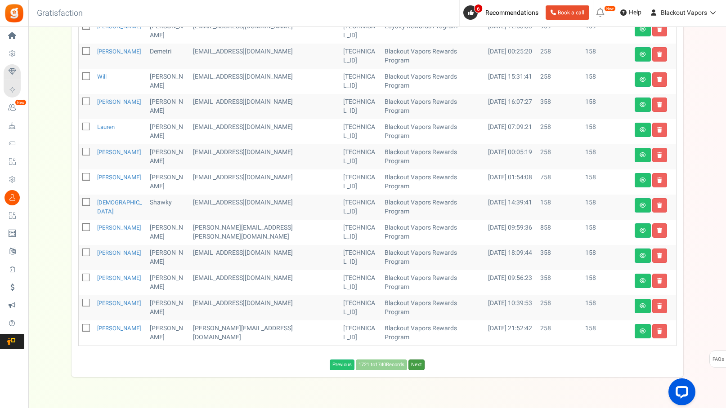
click at [418, 360] on link "Next" at bounding box center [416, 365] width 16 height 11
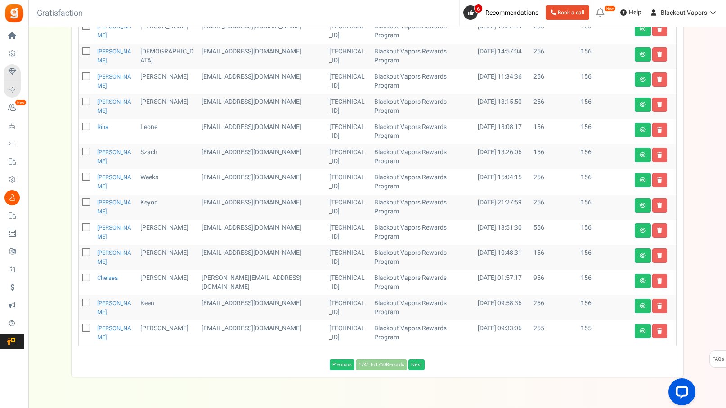
scroll to position [372, 0]
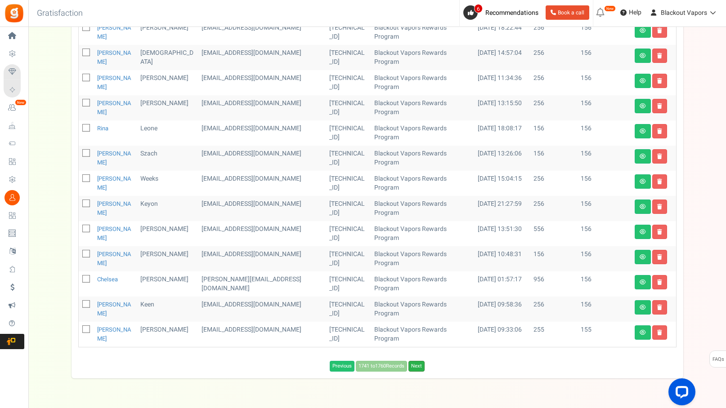
click at [421, 361] on link "Next" at bounding box center [416, 366] width 16 height 11
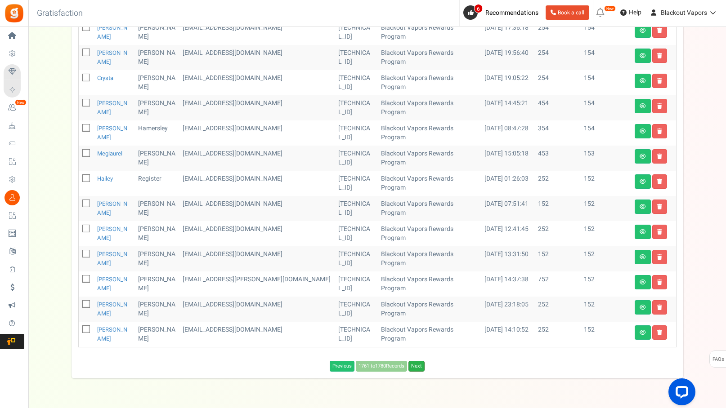
click at [416, 361] on link "Next" at bounding box center [416, 366] width 16 height 11
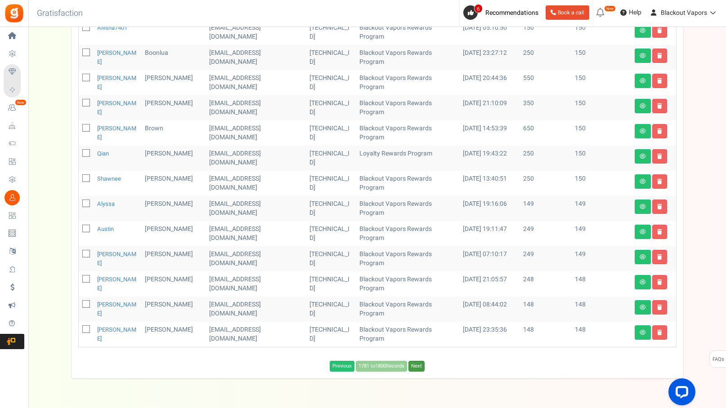
click at [416, 361] on link "Next" at bounding box center [416, 366] width 16 height 11
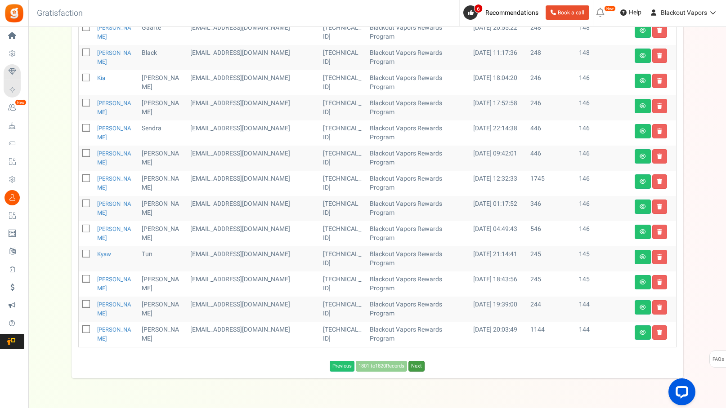
click at [416, 361] on link "Next" at bounding box center [416, 366] width 16 height 11
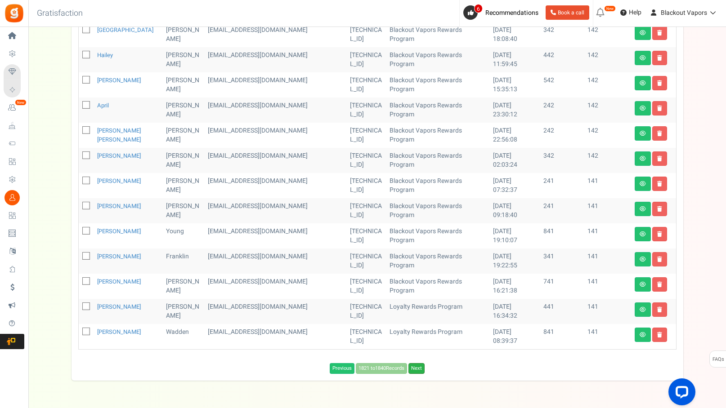
click at [420, 363] on link "Next" at bounding box center [416, 368] width 16 height 11
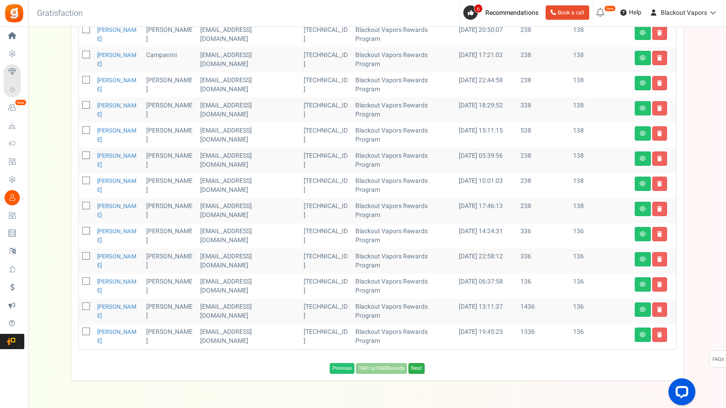
click at [422, 363] on link "Next" at bounding box center [416, 368] width 16 height 11
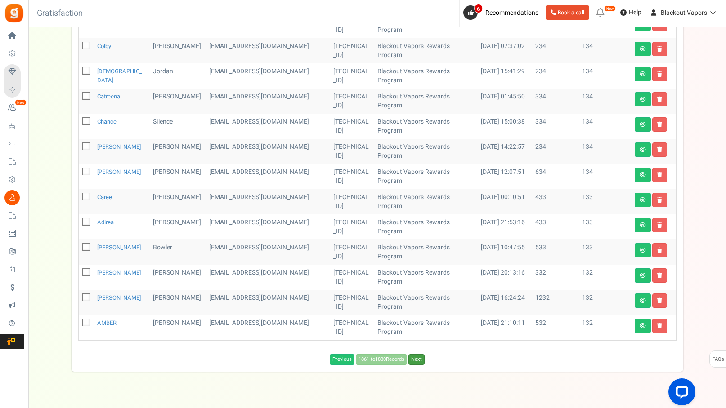
click at [422, 360] on link "Next" at bounding box center [416, 360] width 16 height 11
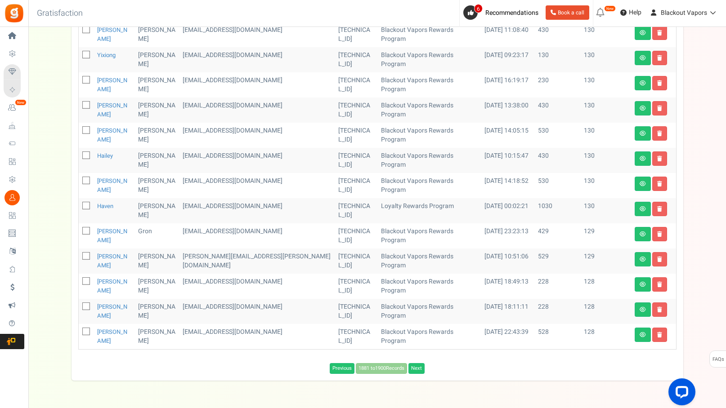
click at [422, 360] on div "Users ( 3276 ) Download Search Add Etsy Order Delete Selected Users Import User…" at bounding box center [378, 59] width 612 height 643
click at [422, 363] on link "Next" at bounding box center [416, 368] width 16 height 11
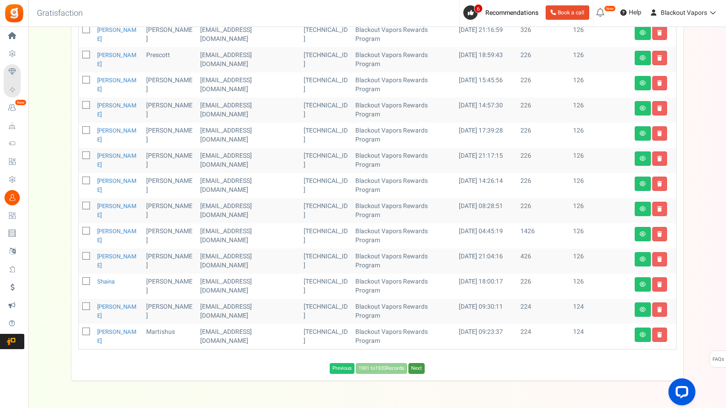
click at [422, 363] on link "Next" at bounding box center [416, 368] width 16 height 11
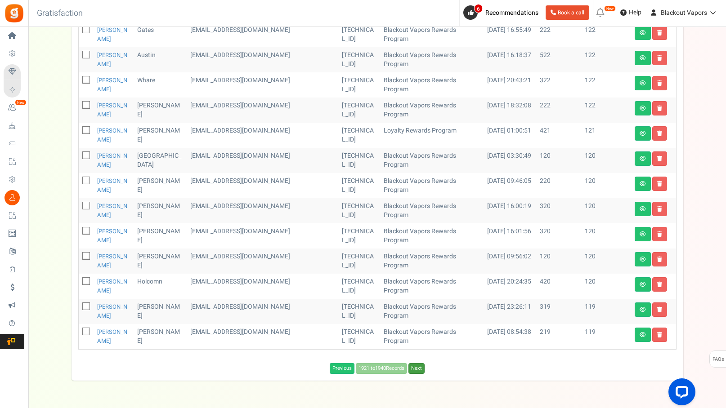
click at [422, 363] on link "Next" at bounding box center [416, 368] width 16 height 11
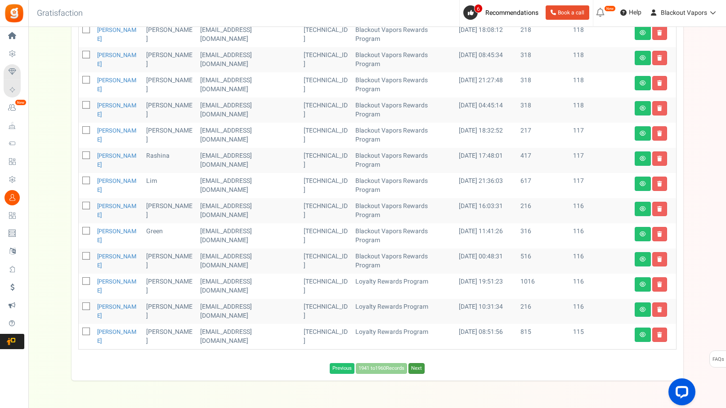
click at [422, 363] on link "Next" at bounding box center [416, 368] width 16 height 11
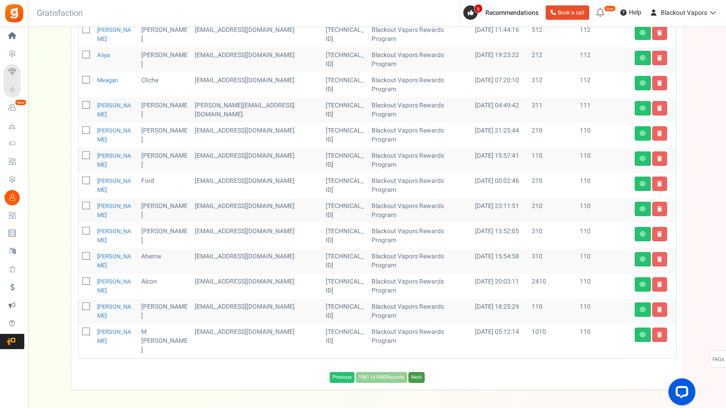
click at [422, 372] on link "Next" at bounding box center [416, 377] width 16 height 11
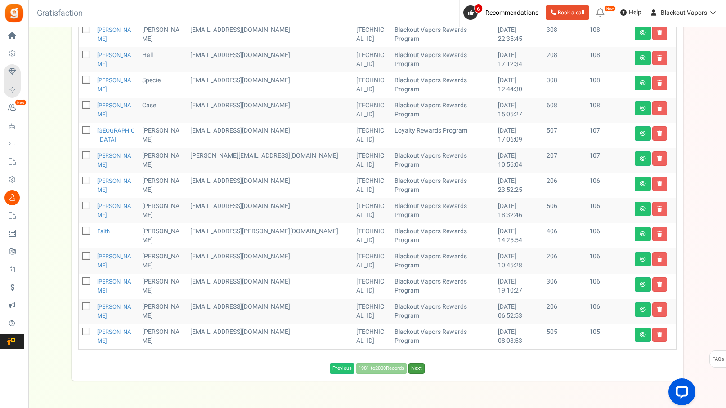
click at [422, 363] on link "Next" at bounding box center [416, 368] width 16 height 11
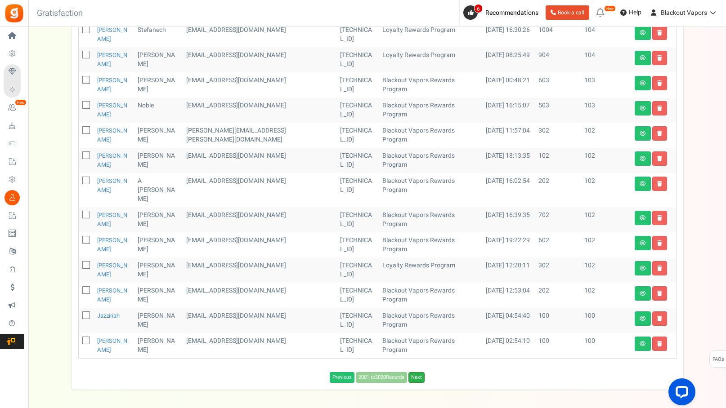
click at [422, 372] on link "Next" at bounding box center [416, 377] width 16 height 11
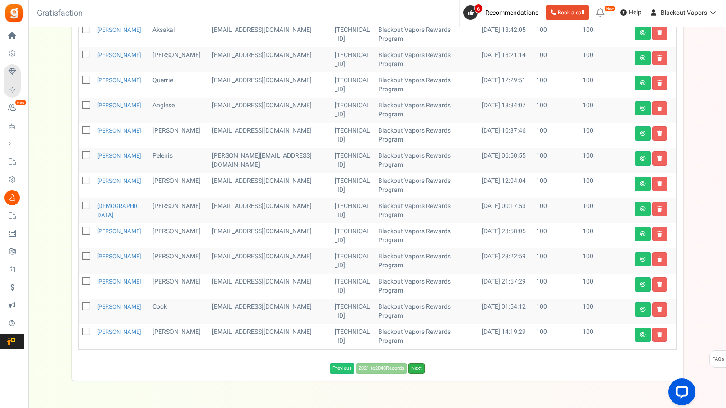
click at [421, 363] on link "Next" at bounding box center [416, 368] width 16 height 11
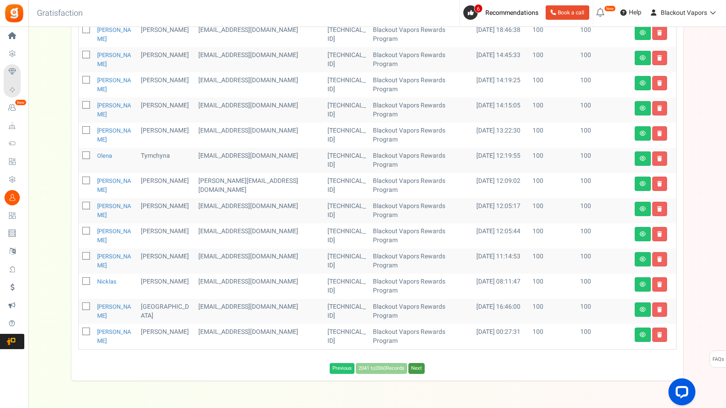
click at [421, 363] on link "Next" at bounding box center [416, 368] width 16 height 11
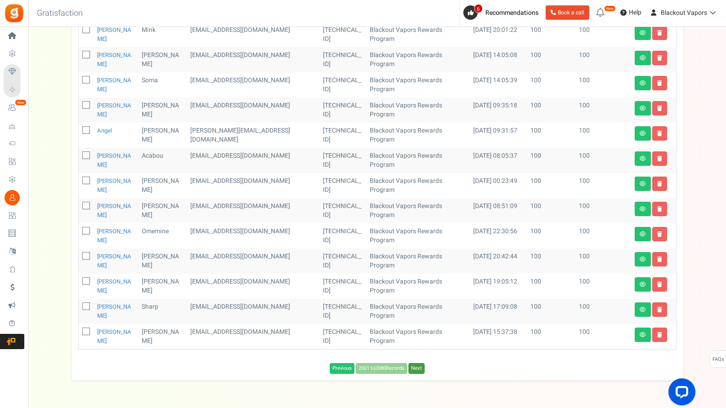
click at [421, 363] on link "Next" at bounding box center [416, 368] width 16 height 11
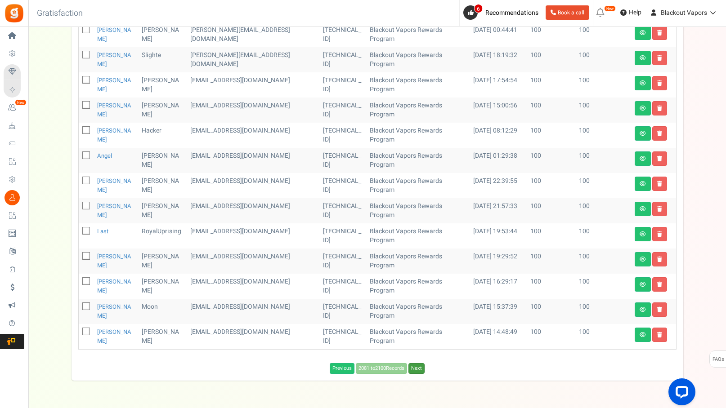
click at [421, 363] on link "Next" at bounding box center [416, 368] width 16 height 11
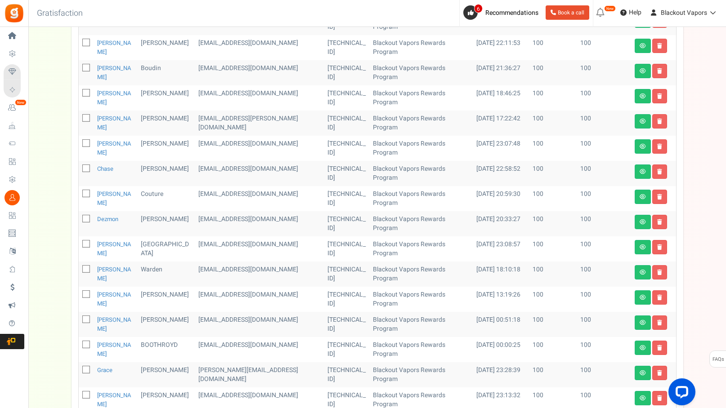
scroll to position [388, 0]
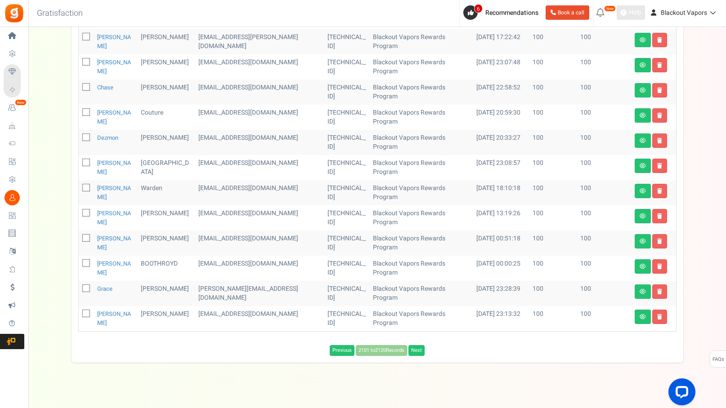
click at [636, 11] on span "Help" at bounding box center [634, 12] width 15 height 9
